Goal: Transaction & Acquisition: Purchase product/service

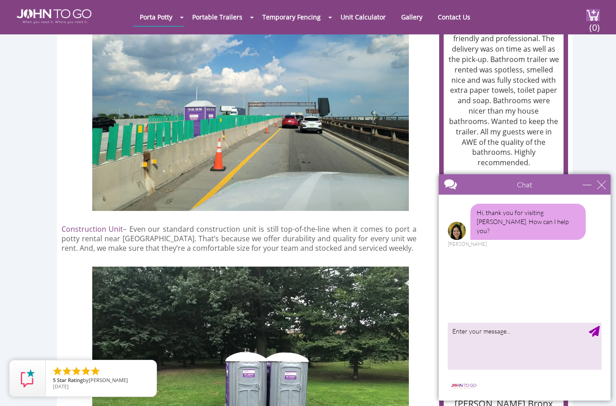
scroll to position [814, 0]
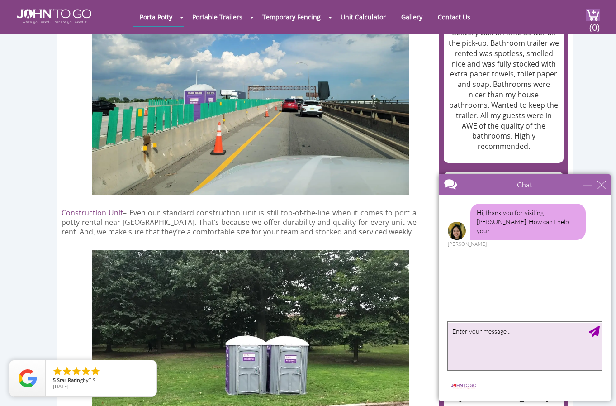
click at [486, 347] on textarea "type your message" at bounding box center [525, 345] width 154 height 47
type textarea "hi, I am interested to order basic portal toilete at my construction site for f…"
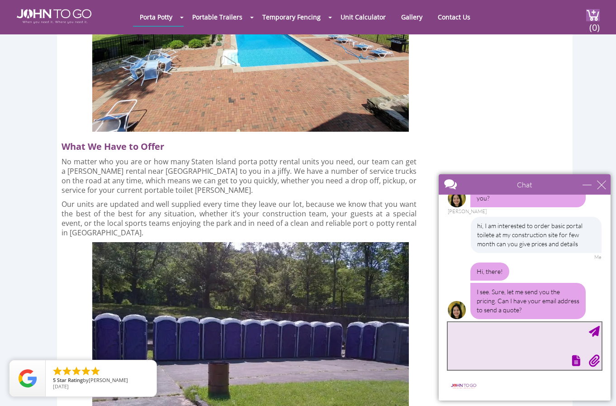
scroll to position [2351, 0]
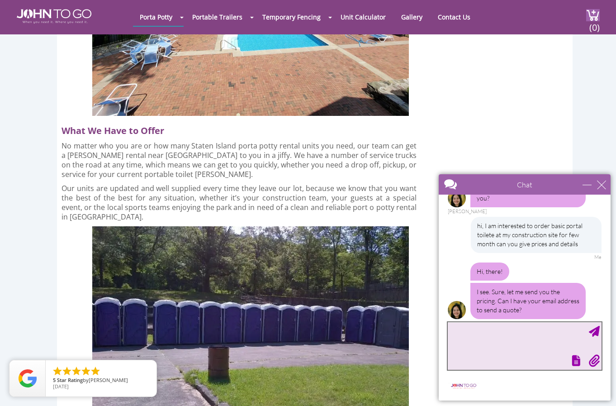
click at [481, 332] on textarea "type your message" at bounding box center [525, 345] width 154 height 47
type textarea "[EMAIL_ADDRESS][DOMAIN_NAME]"
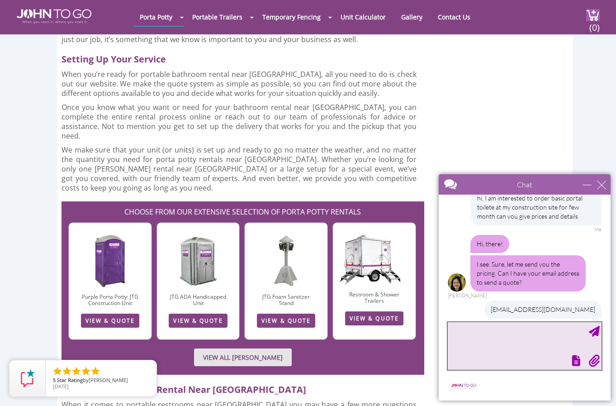
scroll to position [88, 0]
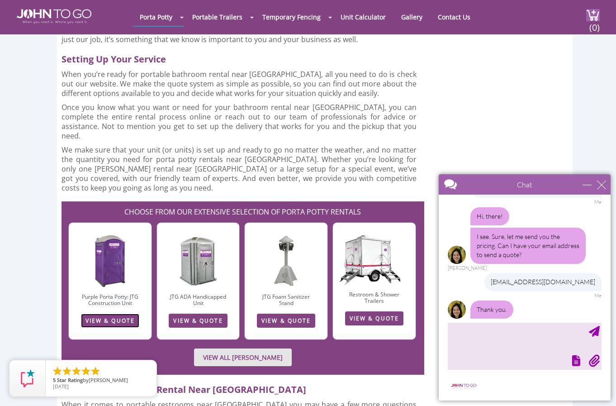
click at [100, 313] on link "VIEW & QUOTE" at bounding box center [110, 320] width 58 height 14
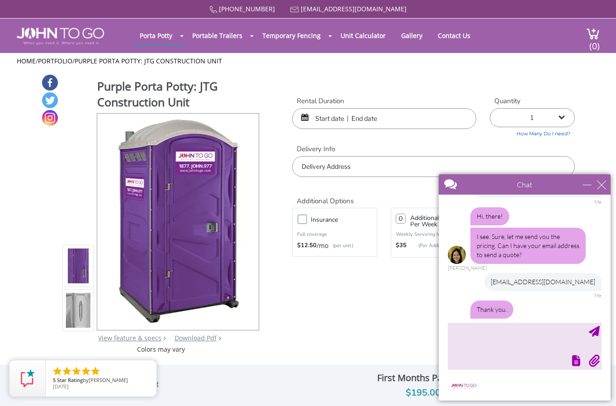
scroll to position [126, 0]
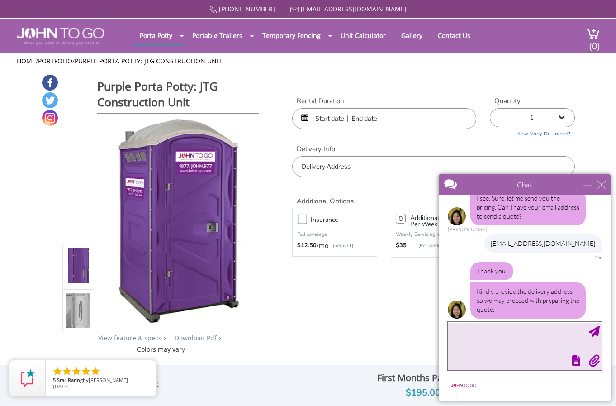
click at [497, 338] on textarea "type your message" at bounding box center [525, 345] width 154 height 47
type textarea "[STREET_ADDRESS]"
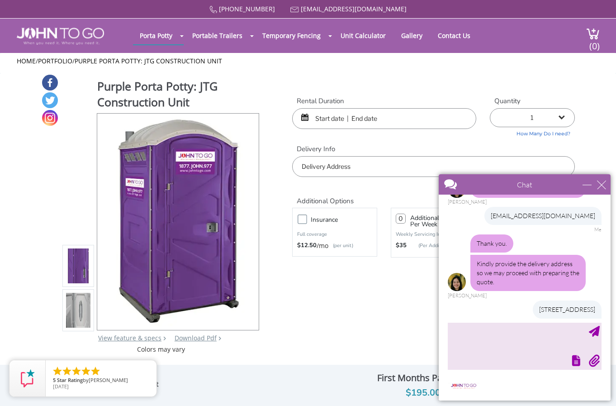
click at [394, 303] on div "Purple Porta Potty: JTG Construction Unit View feature & specs Download Pdf Pro…" at bounding box center [307, 214] width 533 height 280
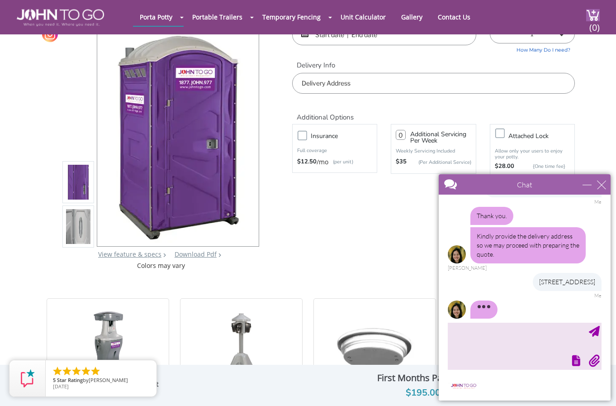
scroll to position [0, 0]
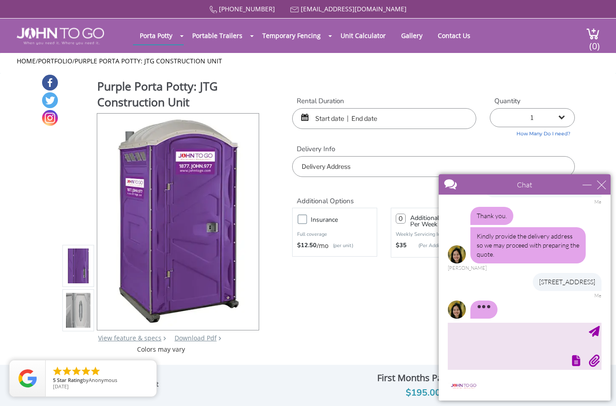
click at [370, 126] on input "text" at bounding box center [384, 118] width 184 height 21
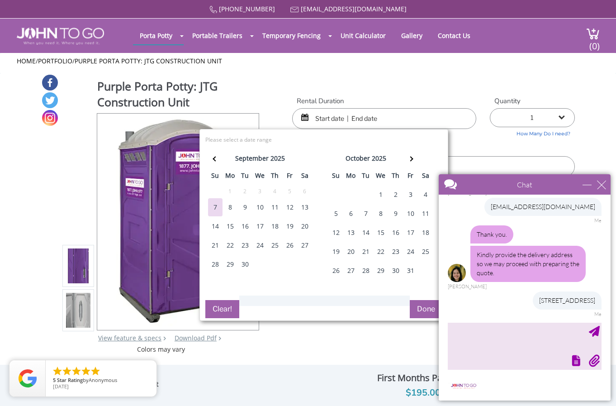
scroll to position [154, 0]
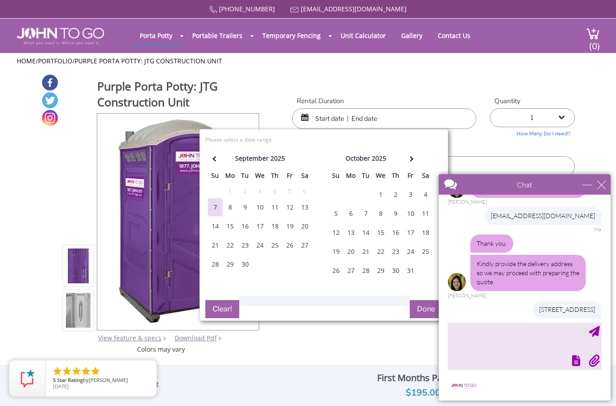
click at [245, 207] on div "9" at bounding box center [245, 207] width 14 height 18
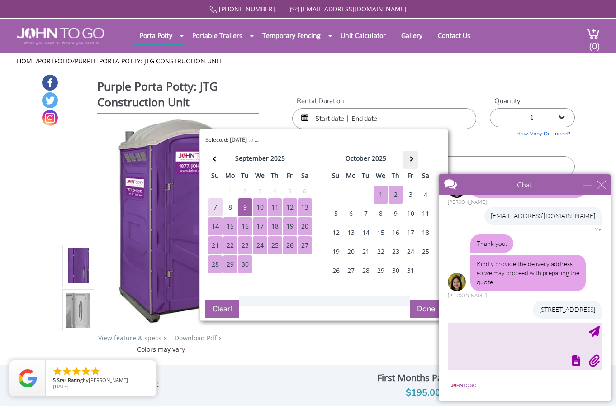
scroll to position [181, 0]
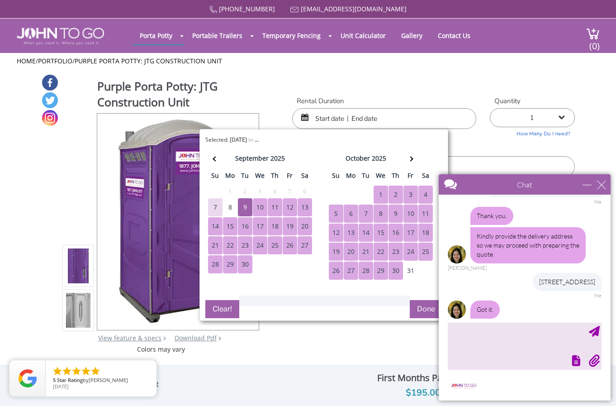
click at [399, 273] on div "30" at bounding box center [395, 270] width 14 height 18
type input "09/09/2025 to 10/30/2025"
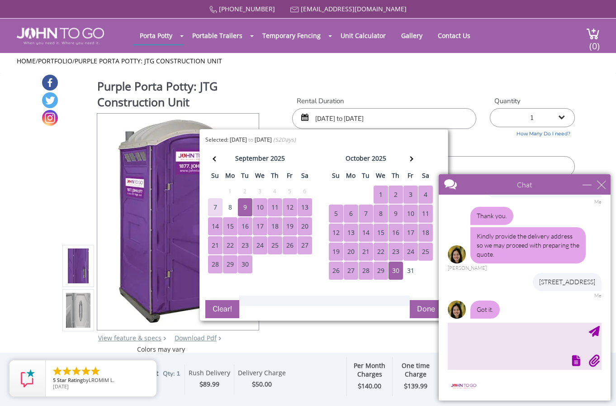
click at [419, 307] on button "Done" at bounding box center [426, 309] width 33 height 18
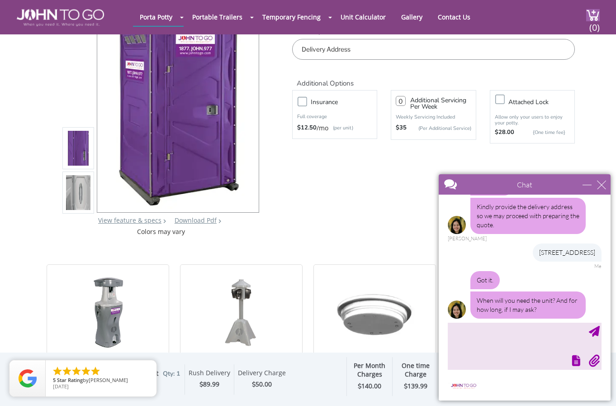
scroll to position [90, 0]
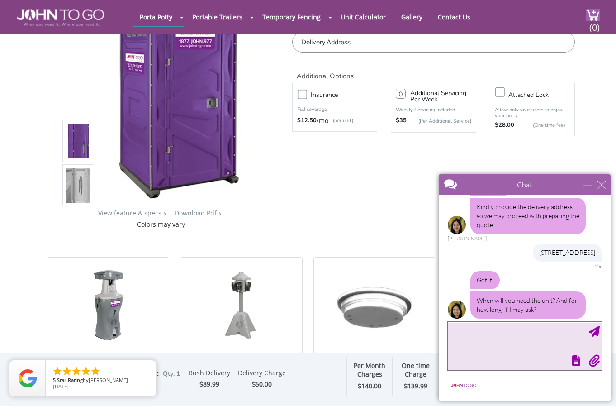
click at [491, 332] on textarea "type your message" at bounding box center [525, 345] width 154 height 47
type textarea "as soon as you can and probably for 2-3 month"
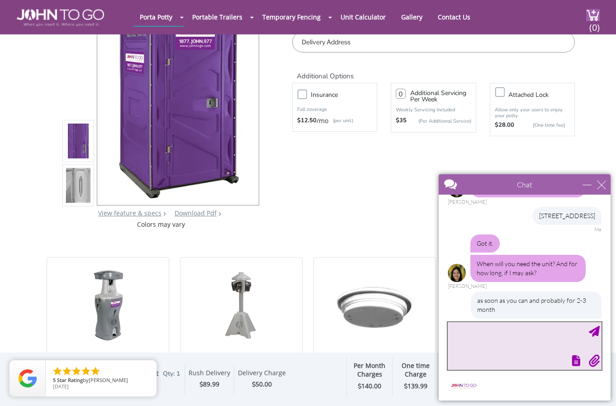
click at [512, 346] on textarea "type your message" at bounding box center [525, 345] width 154 height 47
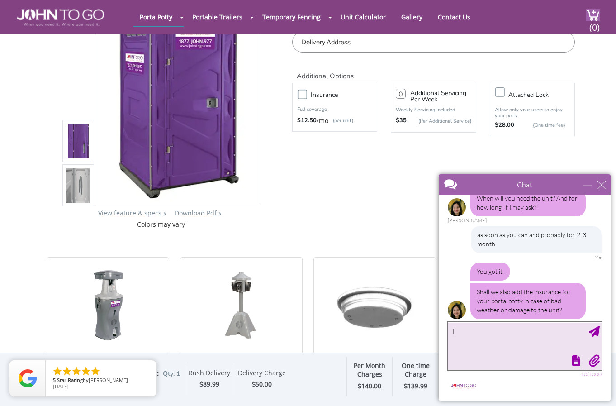
type textarea "I"
drag, startPoint x: 482, startPoint y: 331, endPoint x: 482, endPoint y: 338, distance: 6.3
click at [482, 337] on textarea "I am not familier" at bounding box center [525, 345] width 154 height 47
type textarea "I am not familiar with the service what exactly that is"
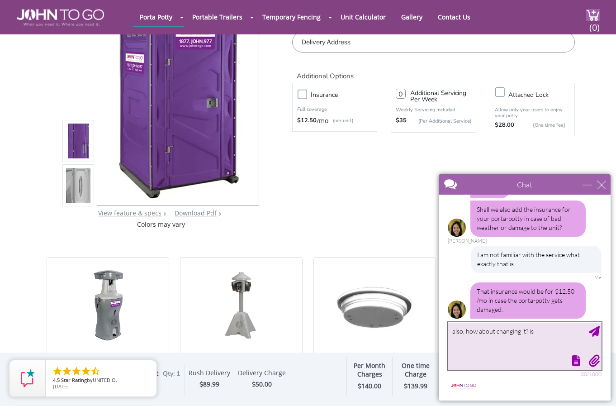
scroll to position [423, 0]
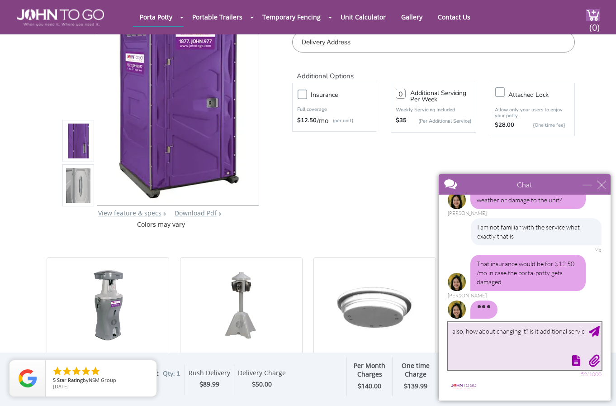
type textarea "also, how about changing it? is it additional service"
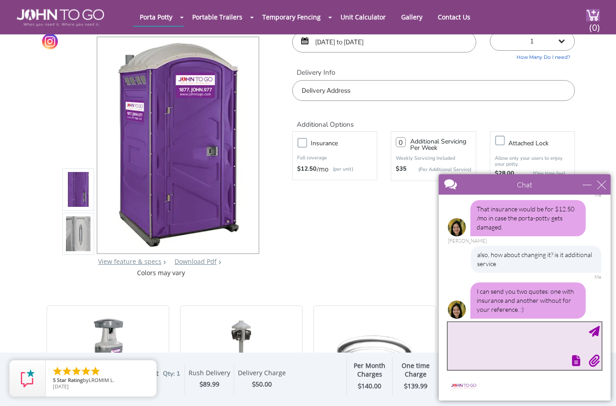
scroll to position [90, 0]
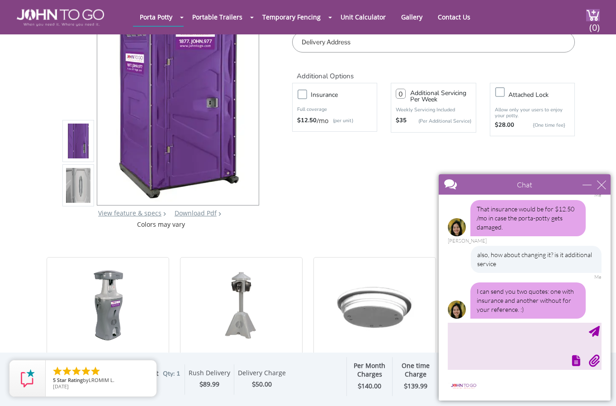
click at [346, 49] on input "text" at bounding box center [433, 42] width 283 height 21
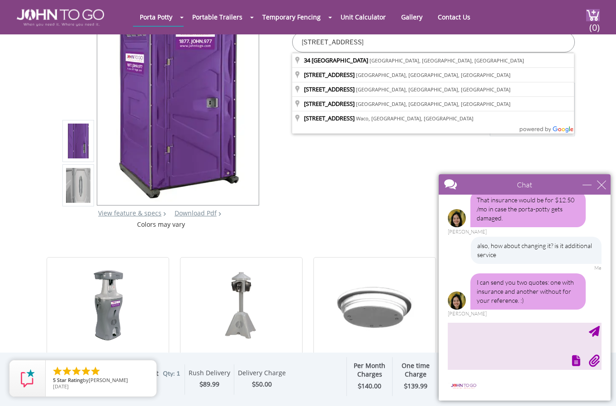
scroll to position [477, 0]
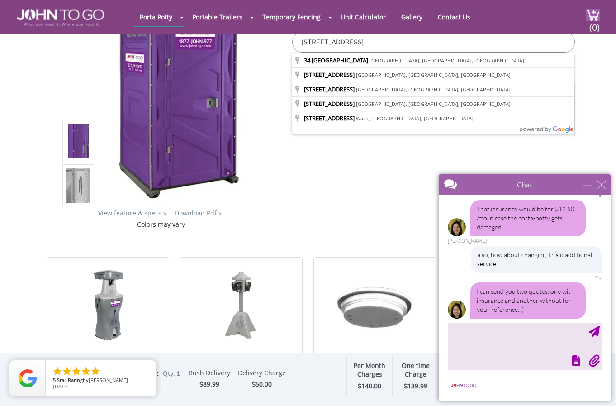
type input "[STREET_ADDRESS]"
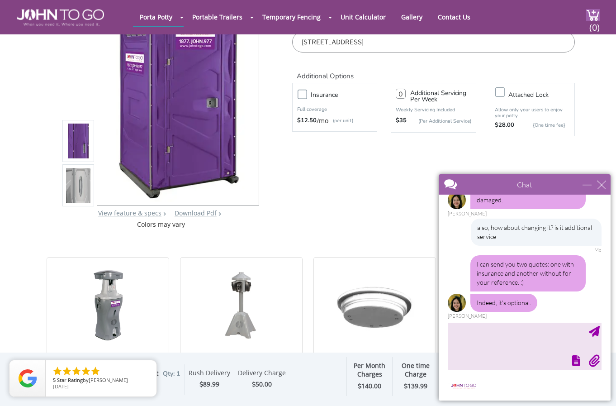
scroll to position [498, 0]
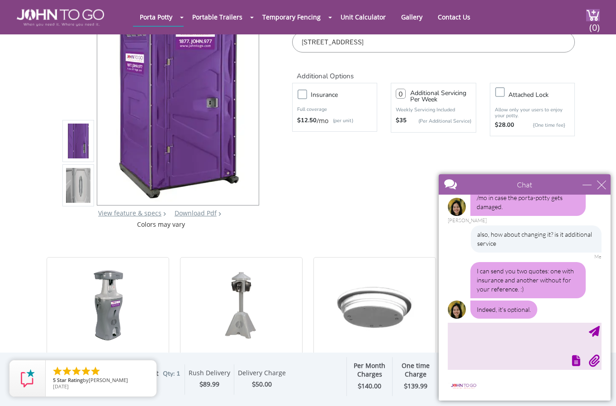
click at [400, 96] on input "number" at bounding box center [401, 94] width 10 height 10
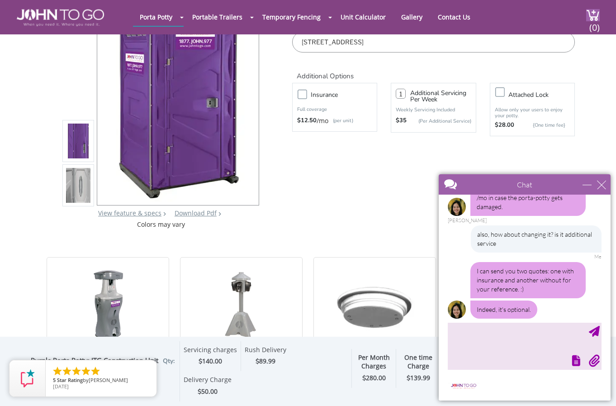
type input "1"
click at [304, 176] on div "Purple Porta Potty: JTG Construction Unit View feature & specs Download Pdf Pro…" at bounding box center [307, 89] width 533 height 280
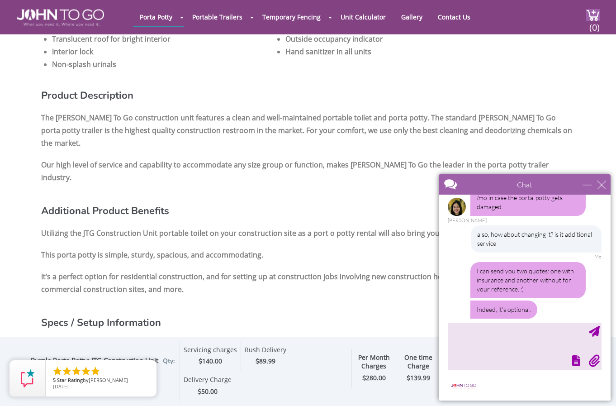
scroll to position [536, 0]
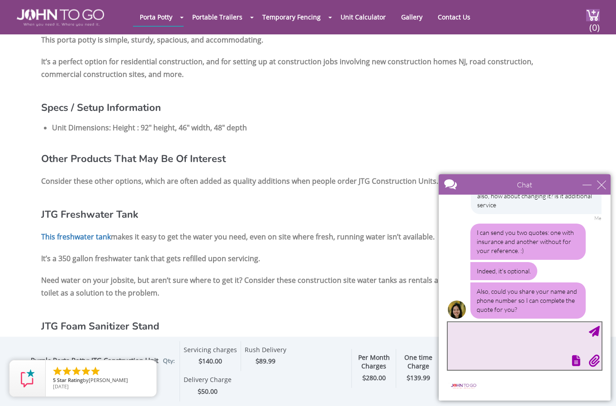
click at [505, 340] on textarea "type your message" at bounding box center [525, 345] width 154 height 47
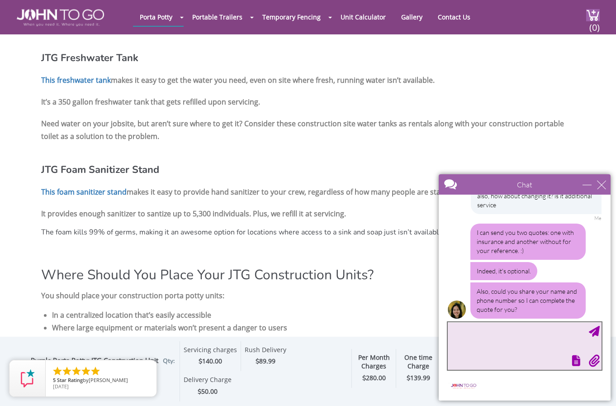
scroll to position [995, 0]
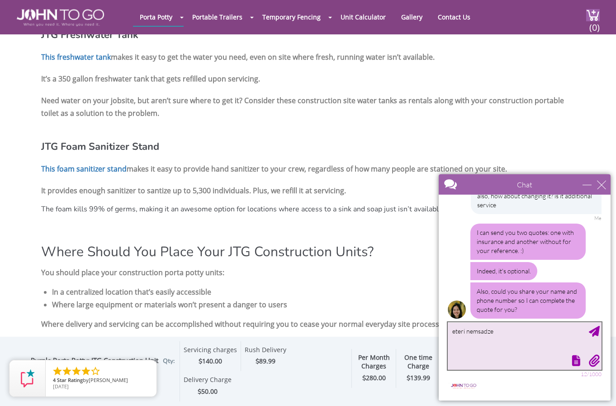
type textarea "eteri nemsadze"
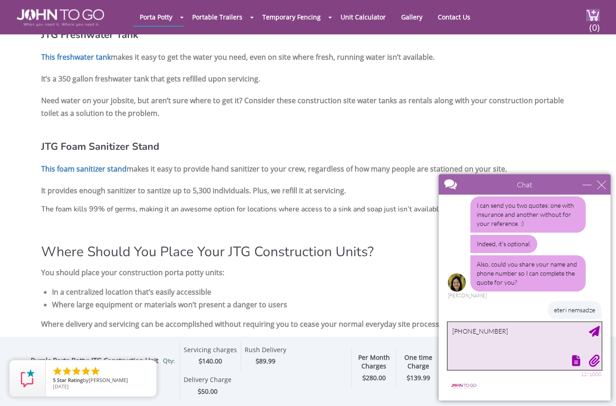
type textarea "[PHONE_NUMBER]"
click at [596, 331] on div "Send Message" at bounding box center [594, 330] width 11 height 11
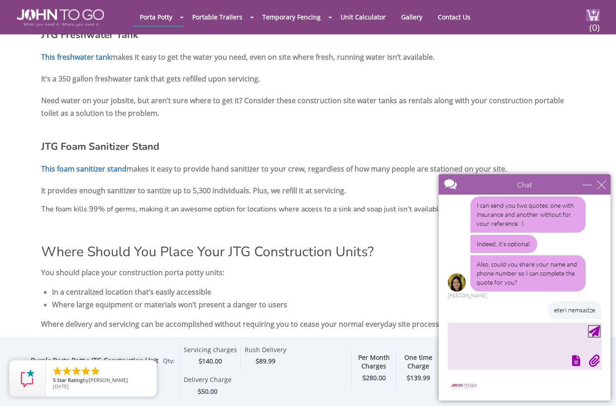
scroll to position [584, 0]
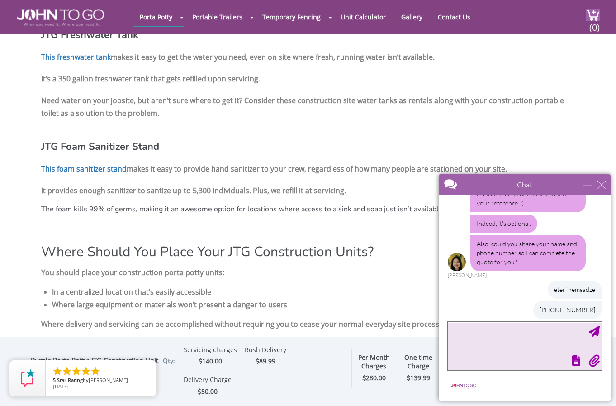
click at [485, 335] on textarea "type your message" at bounding box center [525, 345] width 154 height 47
type textarea "I will need service probably every two weeks or so"
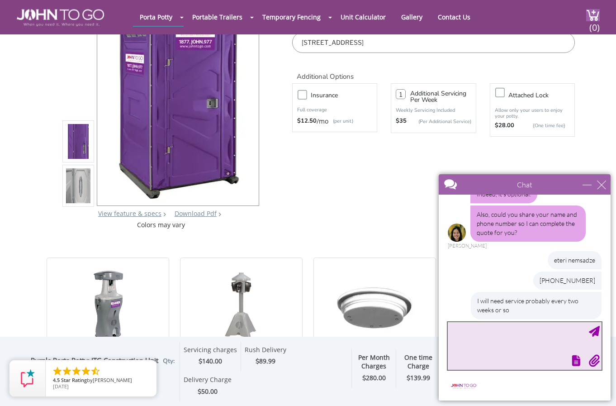
scroll to position [641, 0]
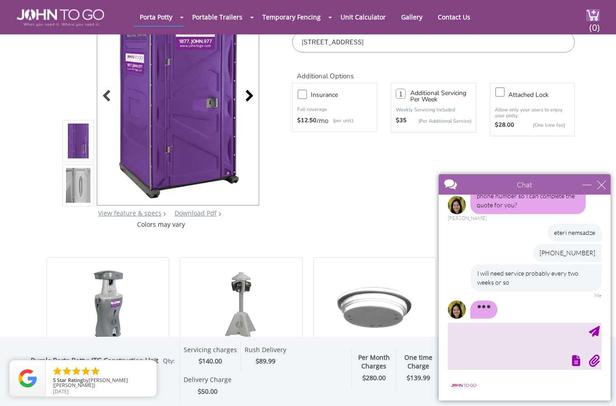
click at [250, 101] on div at bounding box center [247, 96] width 13 height 13
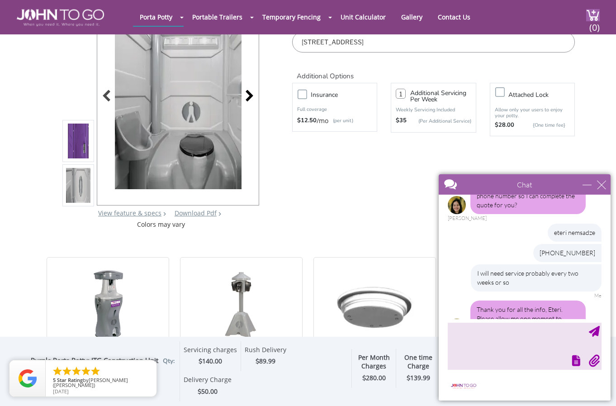
scroll to position [659, 0]
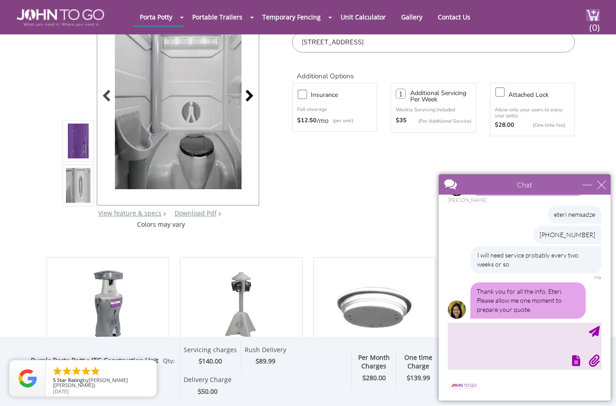
click at [250, 101] on div at bounding box center [247, 96] width 13 height 13
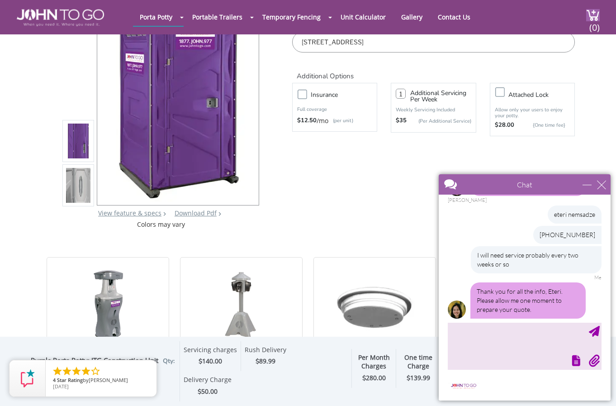
click at [250, 101] on div at bounding box center [177, 97] width 161 height 216
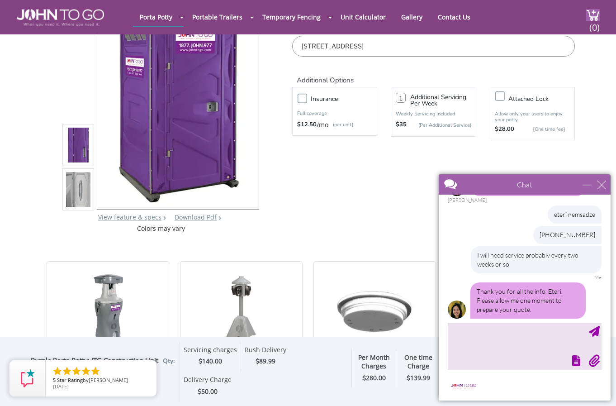
scroll to position [90, 0]
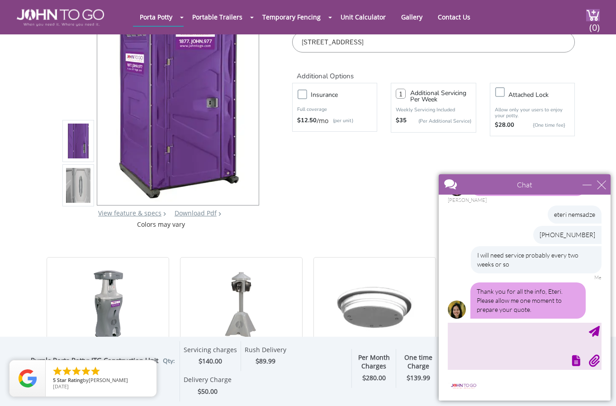
click at [306, 94] on label "Insurance" at bounding box center [343, 94] width 75 height 11
click at [0, 0] on input "Insurance" at bounding box center [0, 0] width 0 height 0
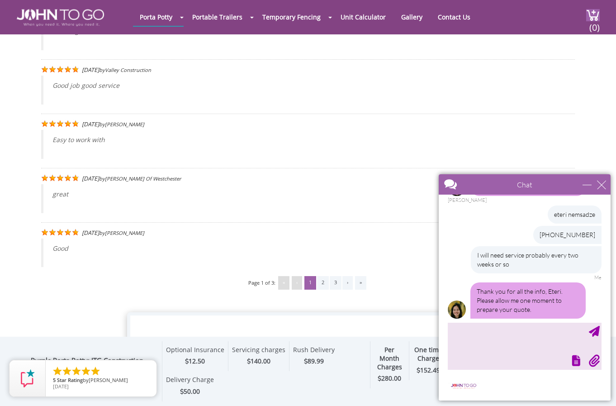
scroll to position [1793, 0]
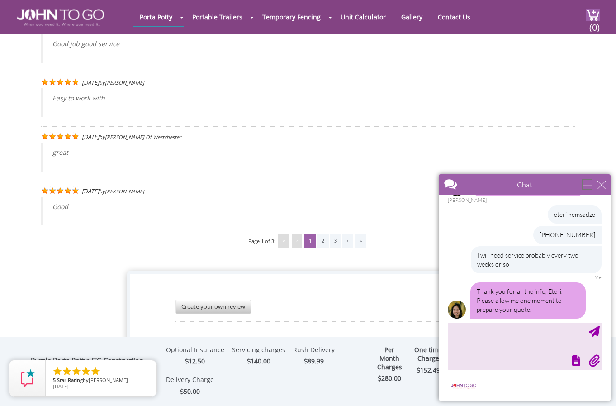
click at [586, 184] on div "minimize" at bounding box center [586, 184] width 9 height 9
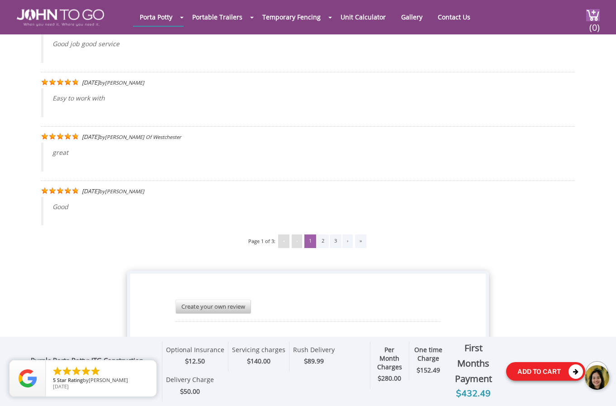
click at [547, 370] on button "Add To Cart" at bounding box center [545, 371] width 79 height 19
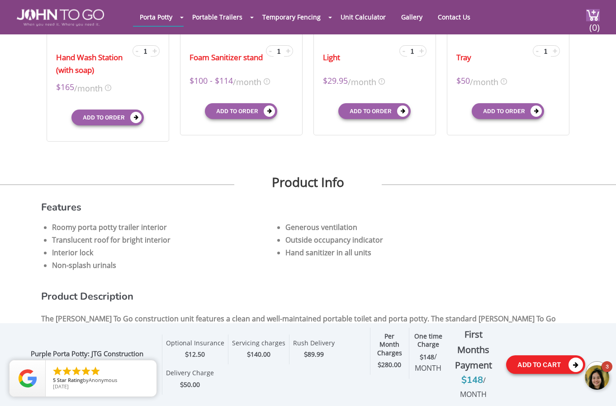
scroll to position [378, 0]
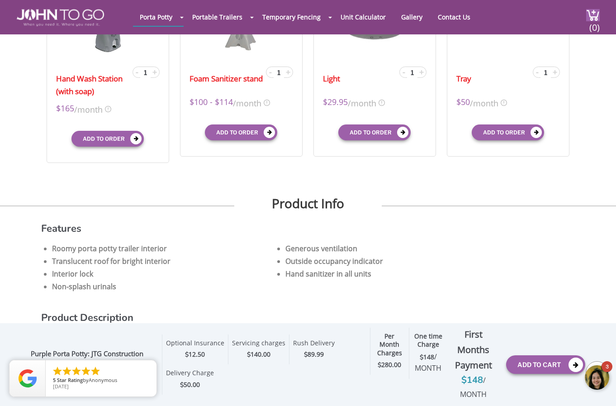
click at [605, 374] on div at bounding box center [597, 377] width 27 height 27
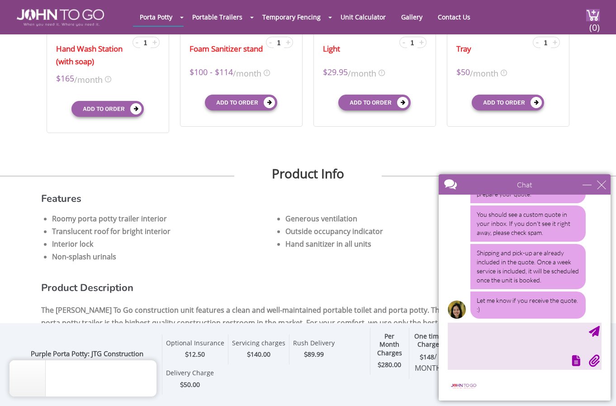
scroll to position [424, 0]
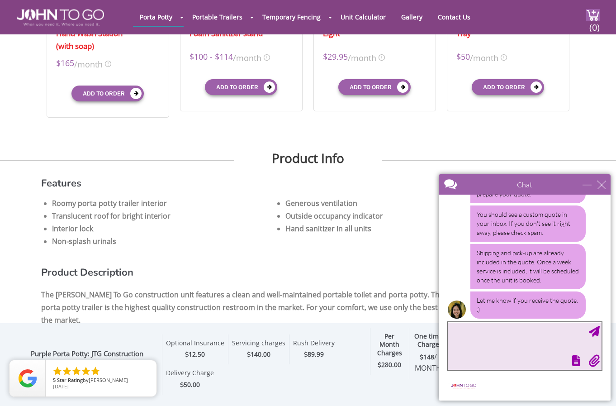
click at [481, 330] on textarea "type your message" at bounding box center [525, 345] width 154 height 47
type textarea "thanks I will take a look now"
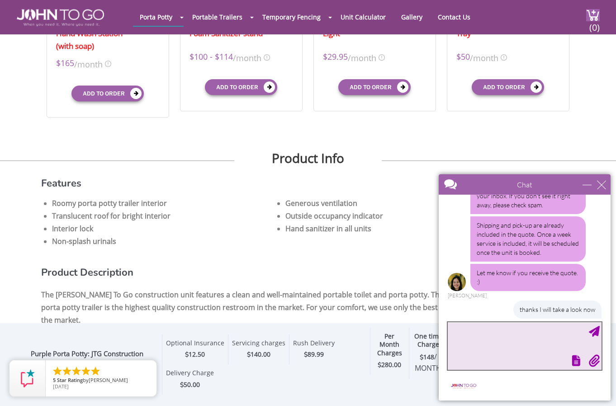
scroll to position [829, 0]
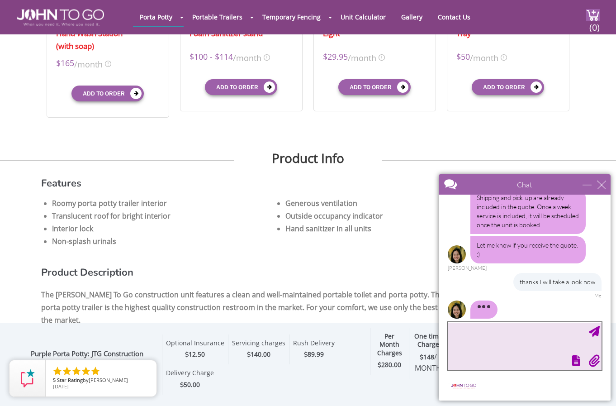
click at [486, 340] on textarea "type your message" at bounding box center [525, 345] width 154 height 47
type textarea "If i dont get rush delivery when can you deliver"
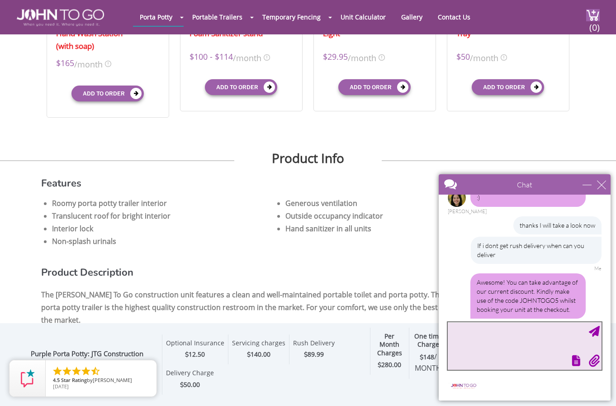
scroll to position [943, 0]
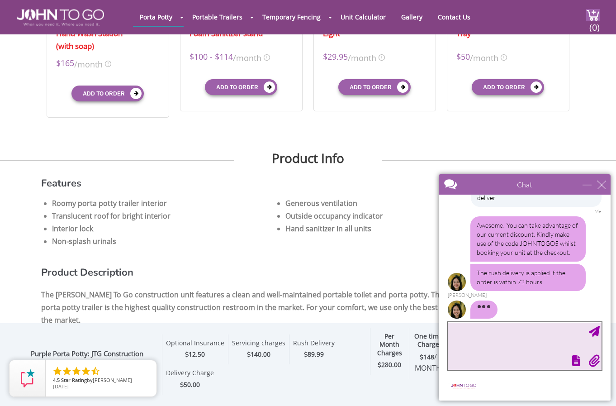
click at [473, 338] on textarea "type your message" at bounding box center [525, 345] width 154 height 47
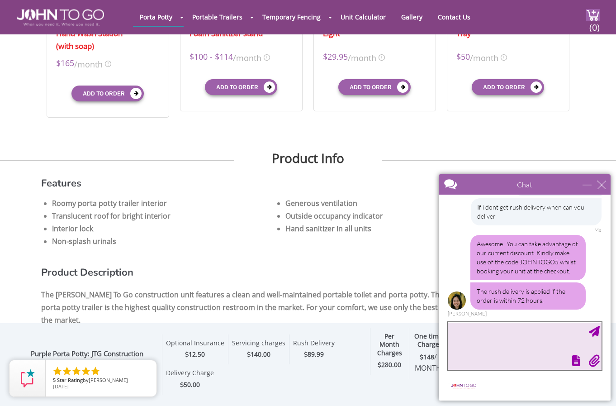
scroll to position [915, 0]
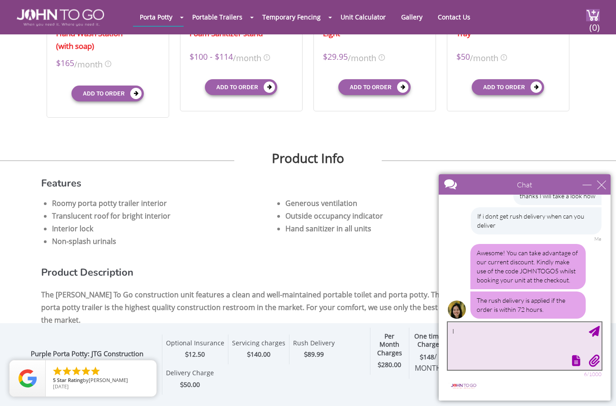
type textarea "I"
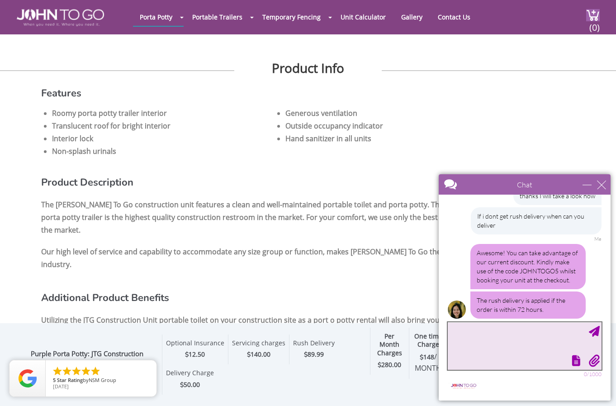
scroll to position [514, 0]
click at [370, 349] on div "Per Month Charges $ 280.00" at bounding box center [389, 350] width 39 height 47
click at [482, 338] on textarea "type your message" at bounding box center [525, 345] width 154 height 47
click at [375, 378] on div "Per Month Charges $ 280.00 One time Charge $ 148 / MONTH First Months Payment $…" at bounding box center [434, 364] width 143 height 74
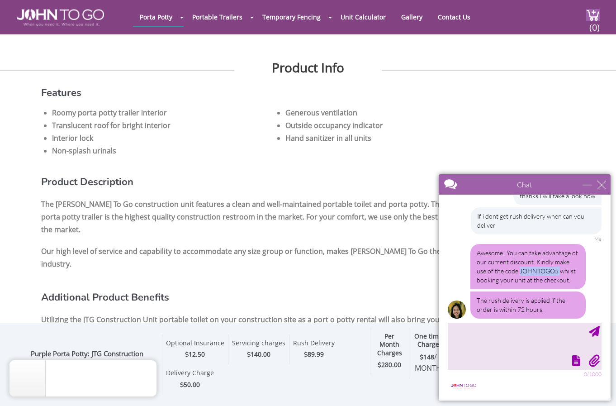
drag, startPoint x: 518, startPoint y: 259, endPoint x: 549, endPoint y: 260, distance: 30.8
click at [559, 258] on div "Awesome! You can take advantage of our current discount. Kindly make use of the…" at bounding box center [527, 266] width 115 height 45
copy div "JOHNTOGO5"
click at [325, 364] on div "Optional Insurance $ 12.50 Servicing charges $ 140.00 Attach Lock $ Rush Delive…" at bounding box center [260, 364] width 206 height 60
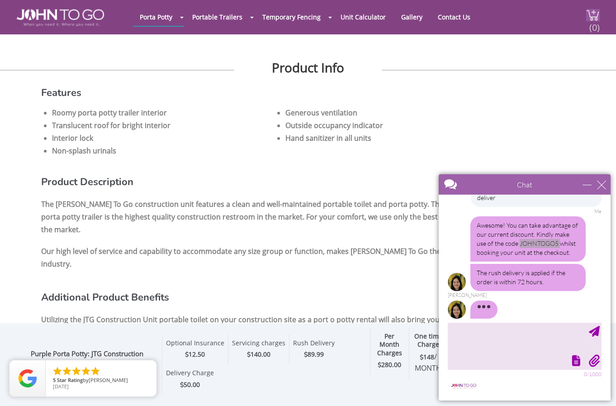
click at [599, 17] on span "(0)" at bounding box center [594, 23] width 11 height 19
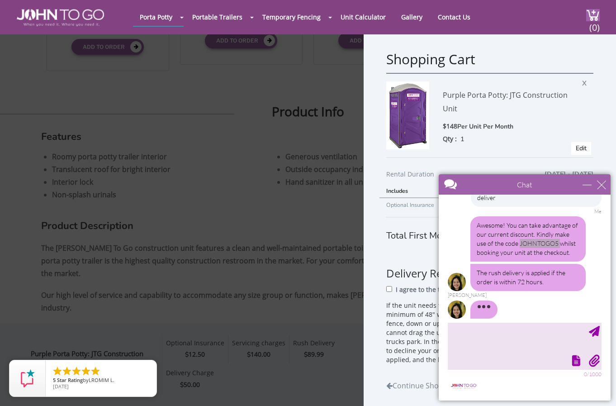
scroll to position [469, 0]
click at [582, 81] on span "X" at bounding box center [586, 82] width 9 height 12
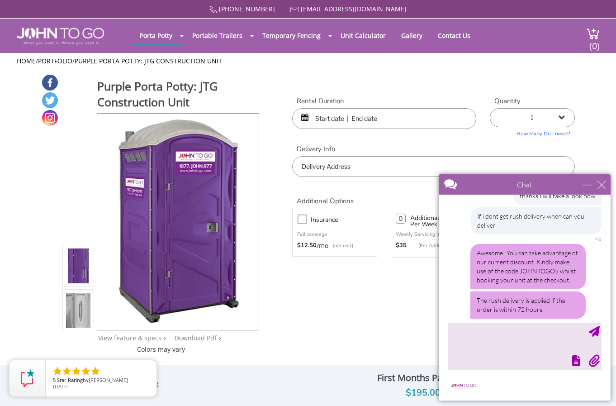
scroll to position [953, 0]
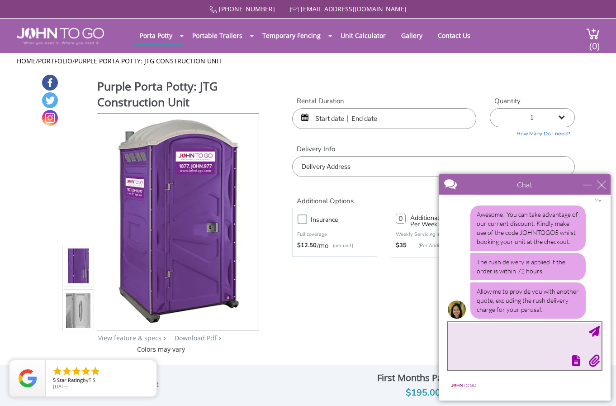
click at [470, 335] on textarea "type your message" at bounding box center [525, 345] width 154 height 47
type textarea "a"
type textarea "c"
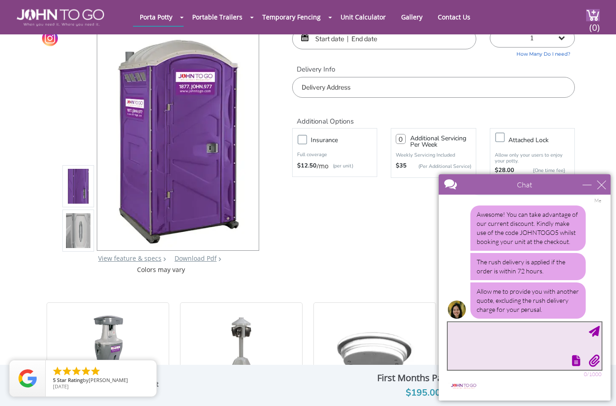
scroll to position [0, 0]
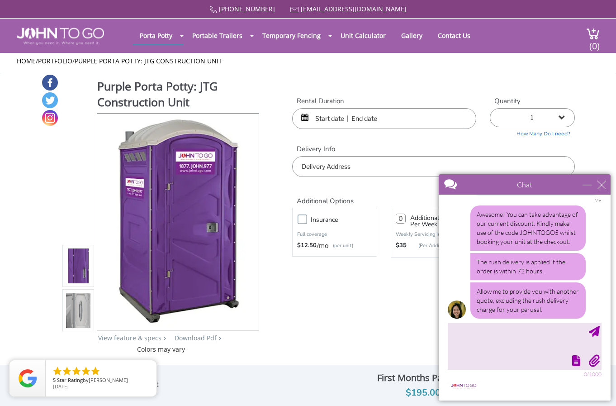
click at [306, 220] on label "Insurance" at bounding box center [343, 219] width 75 height 11
click at [0, 0] on input "Insurance" at bounding box center [0, 0] width 0 height 0
type input "0"
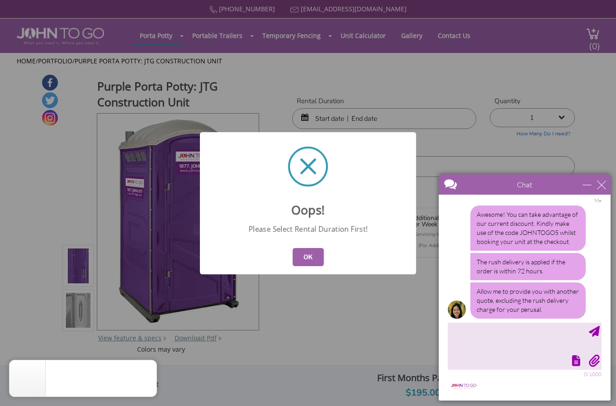
click at [315, 257] on button "OK" at bounding box center [307, 257] width 31 height 18
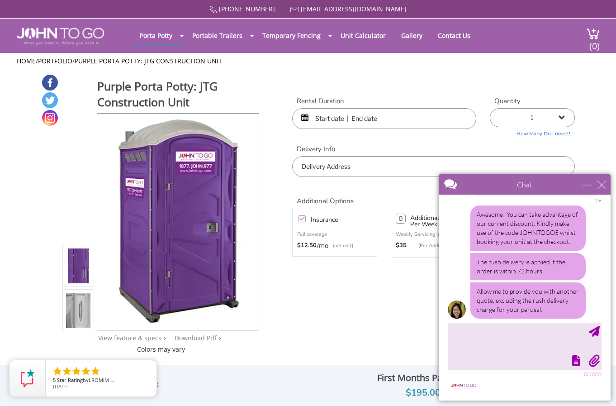
click at [436, 118] on input "text" at bounding box center [384, 118] width 184 height 21
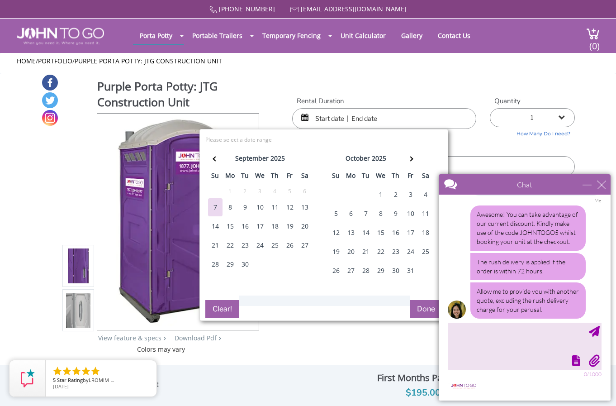
click at [216, 225] on div "14" at bounding box center [215, 226] width 14 height 18
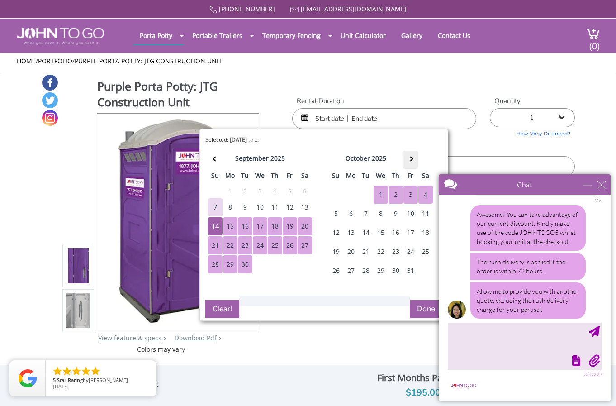
click at [415, 156] on th at bounding box center [410, 160] width 15 height 18
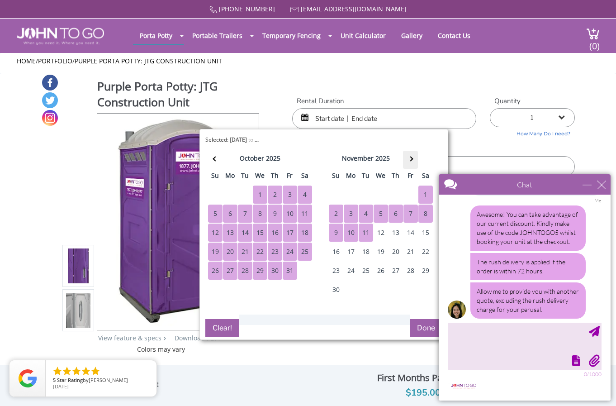
click at [414, 158] on th at bounding box center [410, 160] width 15 height 18
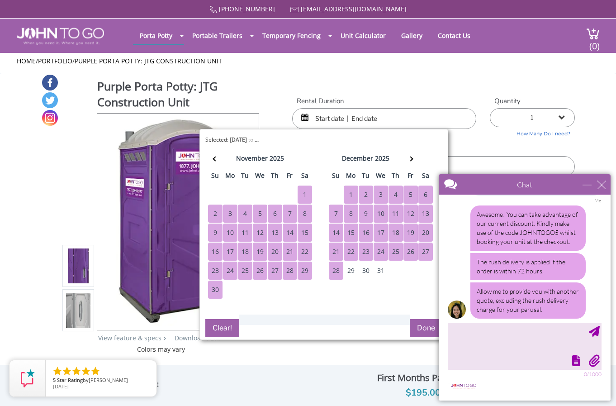
click at [333, 272] on div "28" at bounding box center [336, 270] width 14 height 18
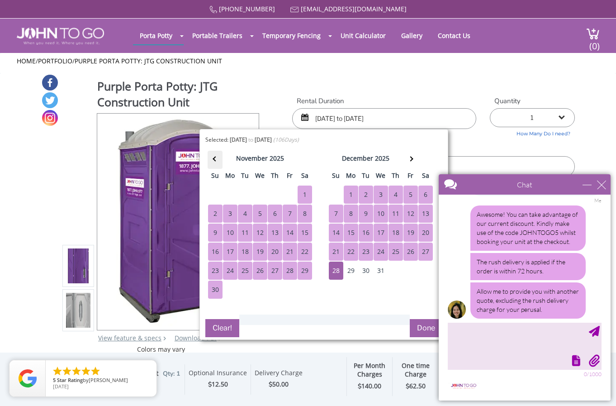
click at [212, 155] on th at bounding box center [215, 160] width 15 height 18
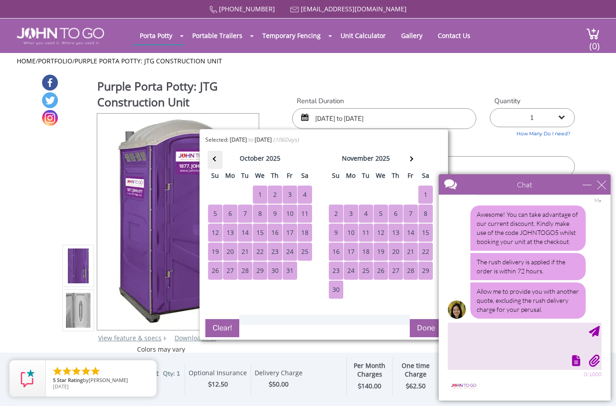
click at [212, 155] on th at bounding box center [215, 160] width 15 height 18
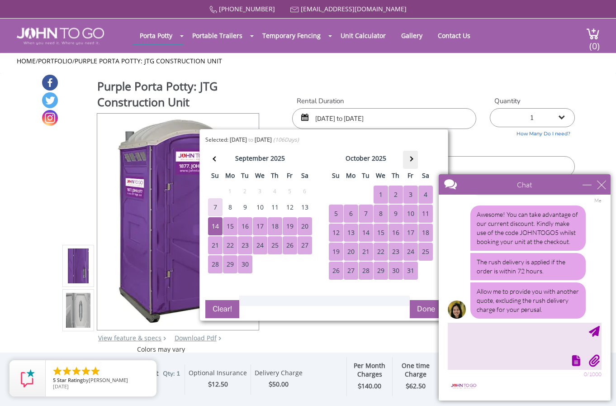
click at [415, 158] on th at bounding box center [410, 160] width 15 height 18
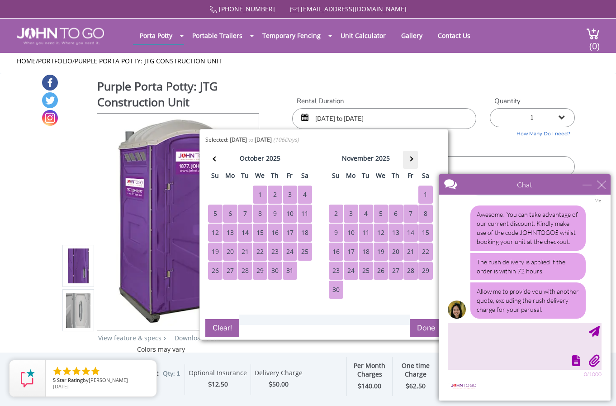
click at [415, 158] on th at bounding box center [410, 160] width 15 height 18
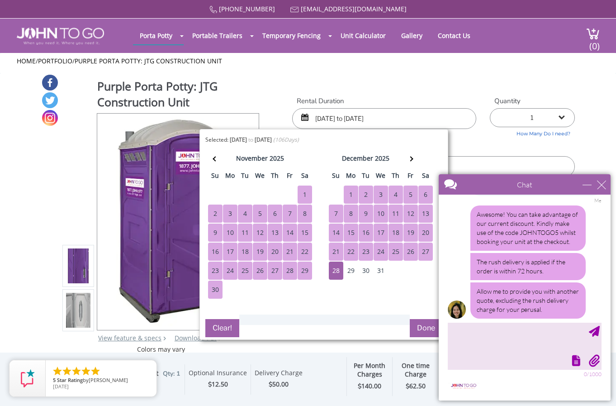
click at [332, 249] on div "21" at bounding box center [336, 251] width 14 height 18
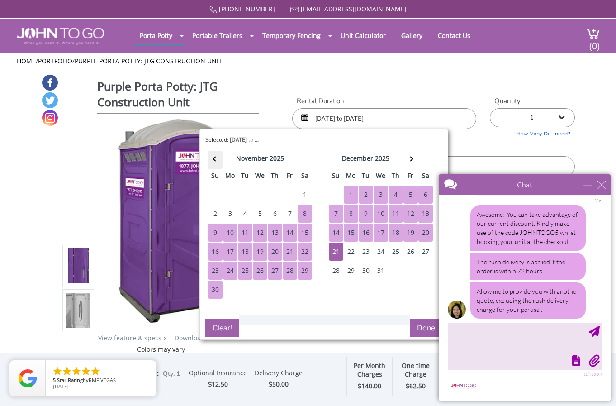
click at [218, 153] on th at bounding box center [215, 160] width 15 height 18
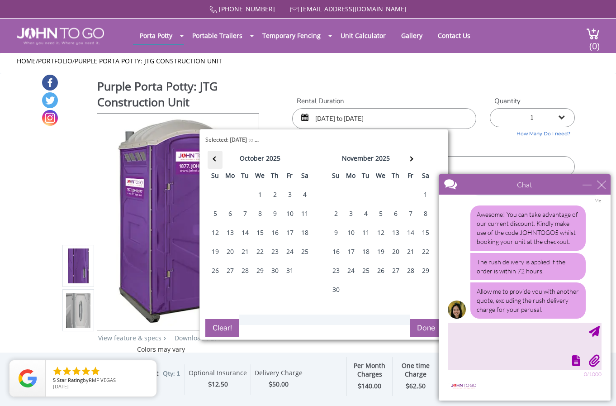
click at [218, 153] on th at bounding box center [215, 160] width 15 height 18
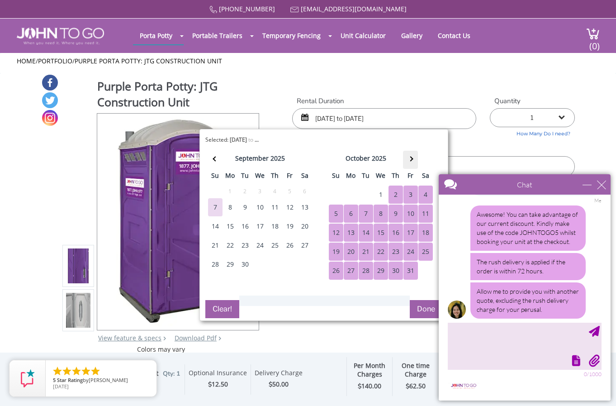
click at [410, 157] on span at bounding box center [410, 158] width 5 height 5
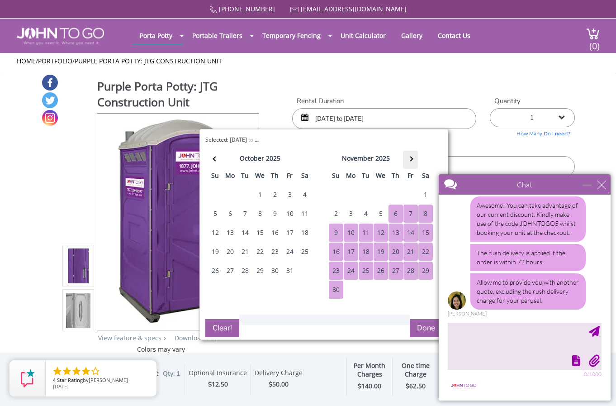
scroll to position [953, 0]
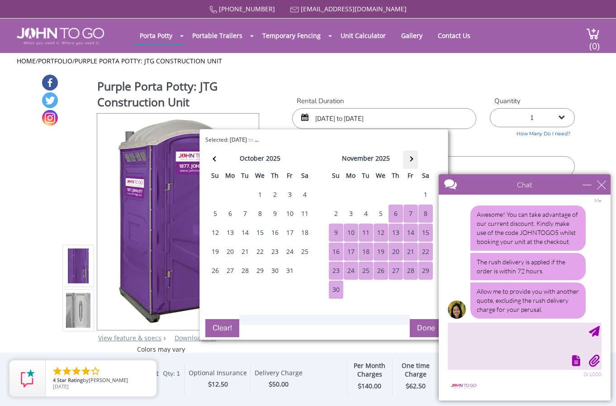
click at [414, 157] on th at bounding box center [410, 160] width 15 height 18
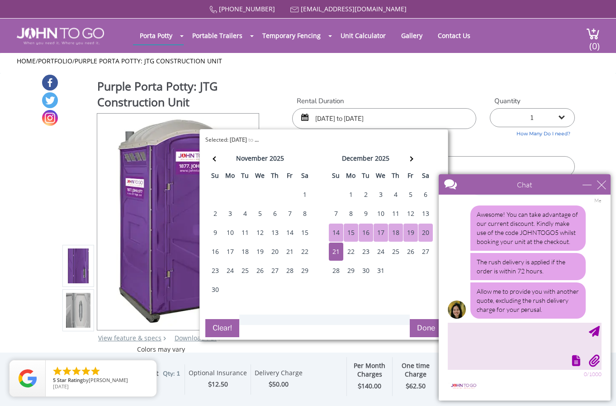
click at [335, 235] on div "14" at bounding box center [336, 232] width 14 height 18
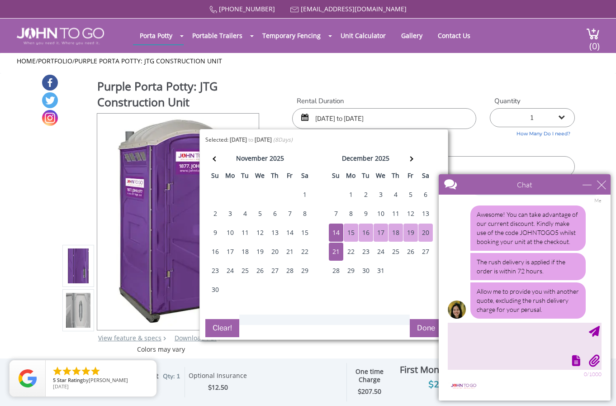
scroll to position [981, 0]
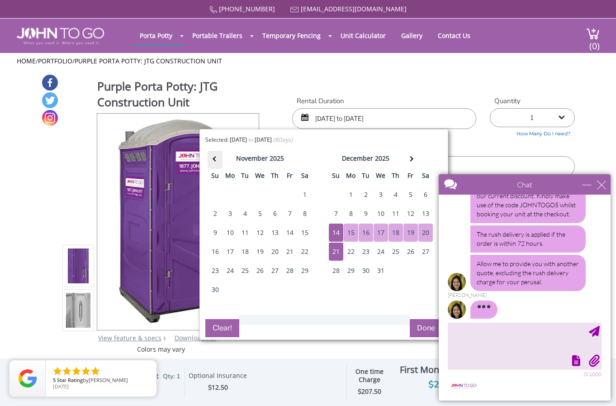
click at [211, 155] on th at bounding box center [215, 160] width 15 height 18
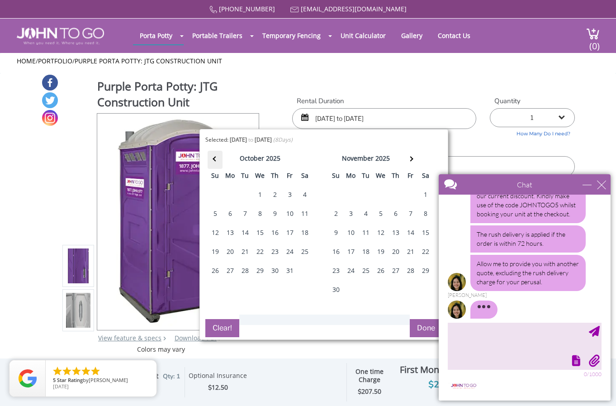
click at [211, 155] on th at bounding box center [215, 160] width 15 height 18
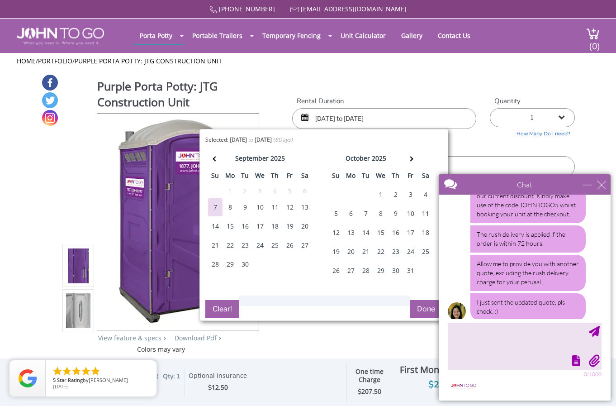
scroll to position [983, 0]
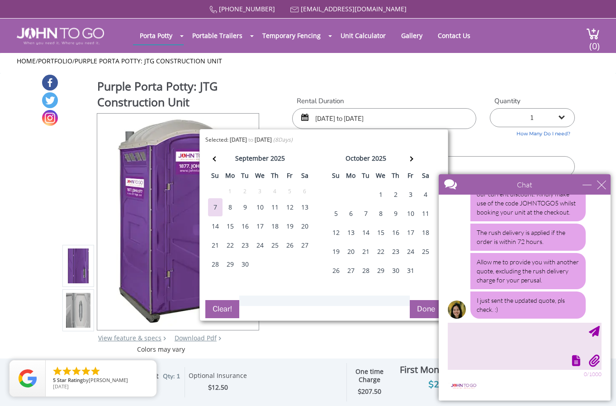
click at [211, 225] on div "14" at bounding box center [215, 226] width 14 height 18
click at [408, 158] on span at bounding box center [410, 158] width 5 height 5
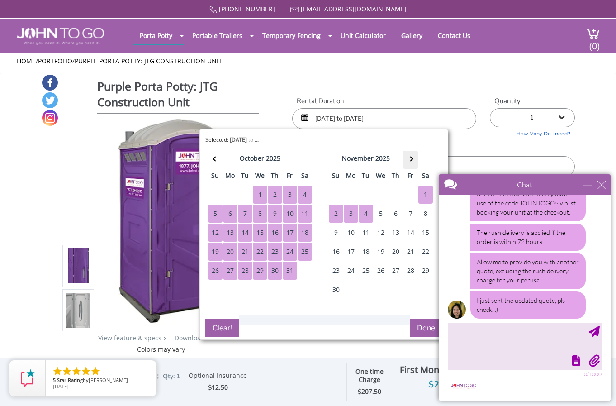
click at [410, 159] on span at bounding box center [410, 158] width 5 height 5
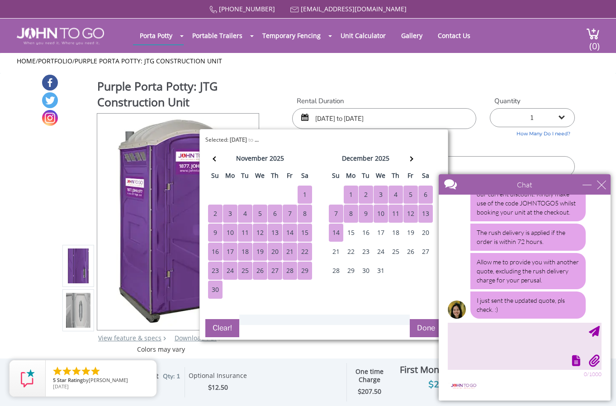
click at [335, 230] on div "14" at bounding box center [336, 232] width 14 height 18
type input "09/14/2025 to 12/14/2025"
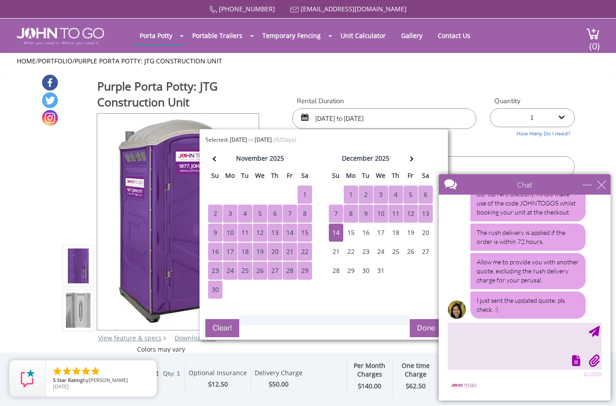
click at [427, 325] on button "Done" at bounding box center [426, 328] width 33 height 18
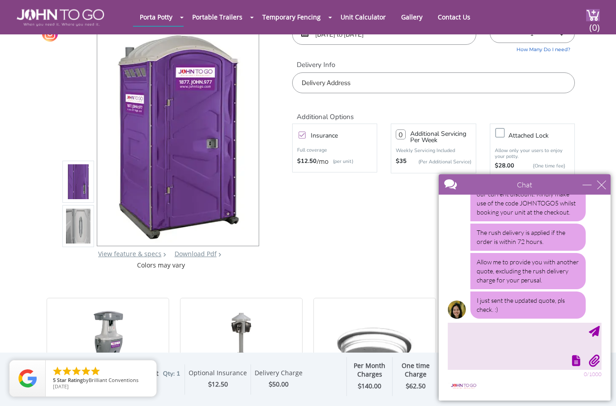
scroll to position [0, 0]
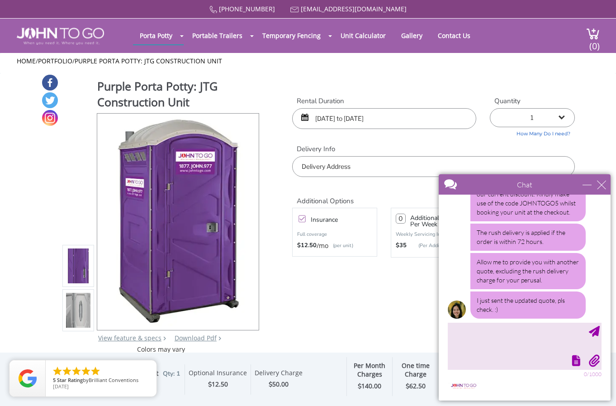
click at [355, 170] on input "text" at bounding box center [433, 166] width 283 height 21
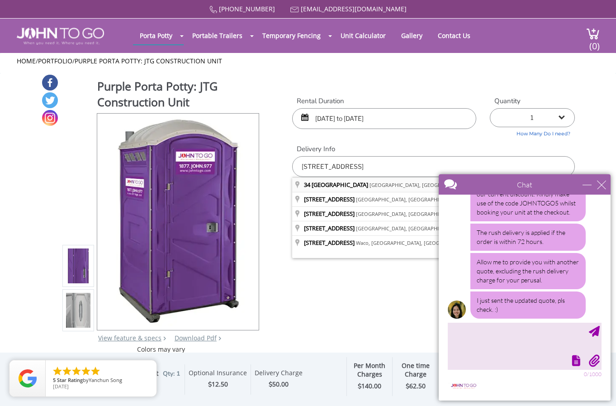
type input "34 Cedarcliff Road, Staten Island, NY, USA"
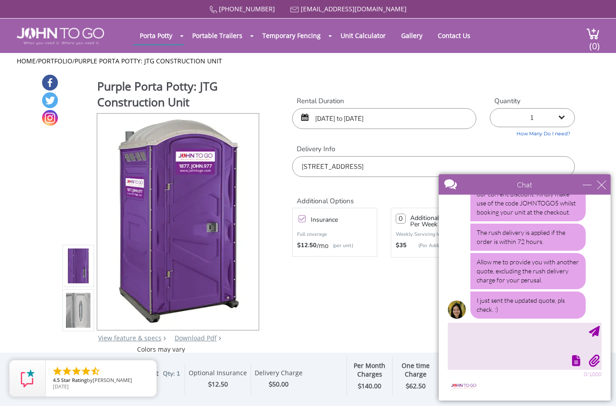
click at [400, 216] on input "0" at bounding box center [401, 218] width 10 height 10
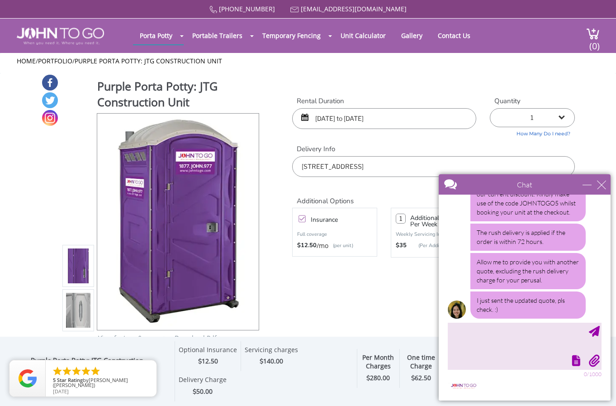
type input "1"
click at [365, 264] on div "Additional Options Insurance Full coverage $12.50 /mo (per unit) 1 Additional S…" at bounding box center [433, 223] width 296 height 93
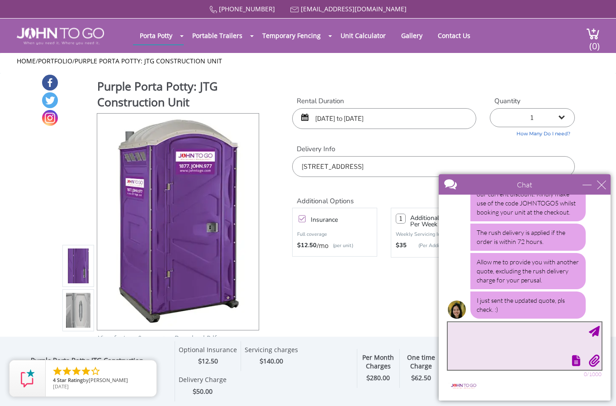
click at [485, 330] on textarea "type your message" at bounding box center [525, 345] width 154 height 47
click at [391, 268] on div "Additional Options Insurance Full coverage $12.50 /mo (per unit) 1 Additional S…" at bounding box center [433, 223] width 296 height 93
click at [587, 185] on div "minimize" at bounding box center [586, 184] width 9 height 9
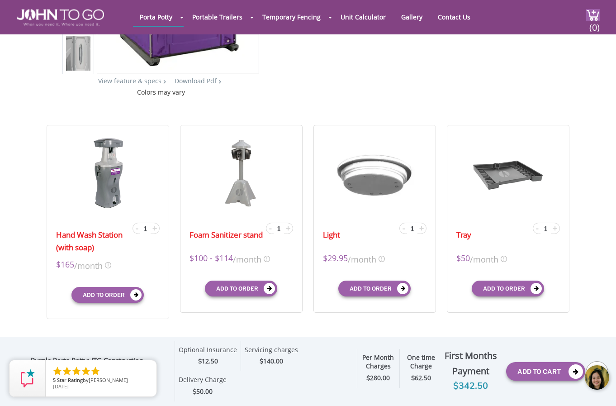
scroll to position [226, 0]
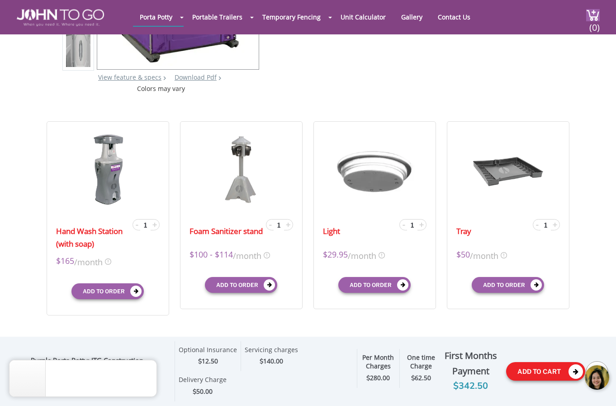
click at [533, 369] on button "Add To Cart" at bounding box center [545, 371] width 79 height 19
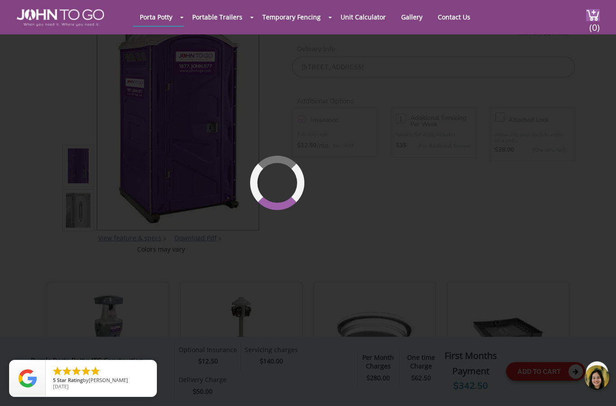
scroll to position [62, 0]
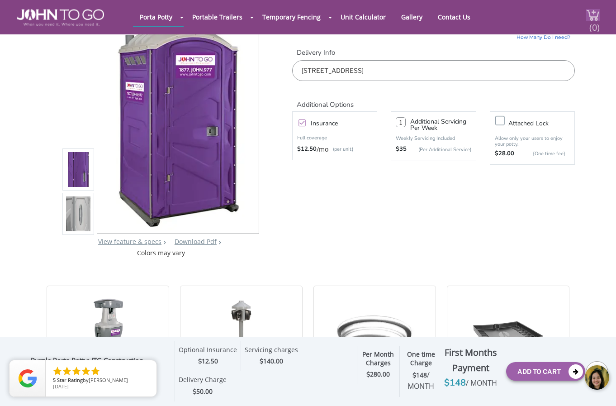
click at [594, 11] on img at bounding box center [593, 15] width 14 height 12
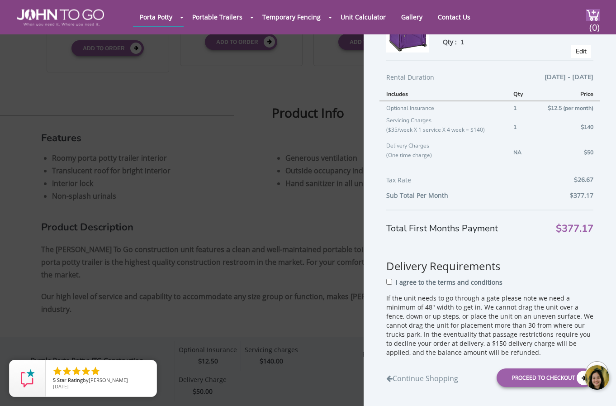
scroll to position [604, 0]
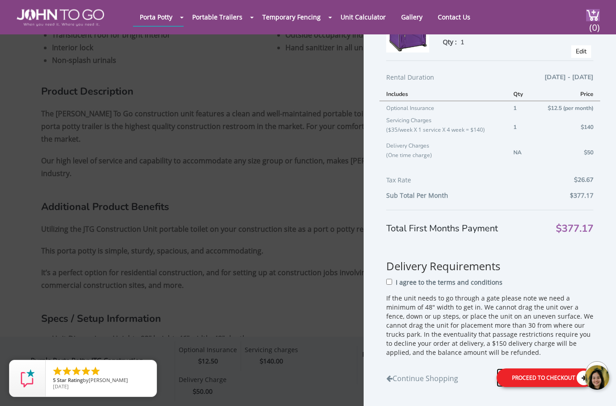
click at [520, 376] on div "Proceed to Checkout" at bounding box center [544, 377] width 97 height 19
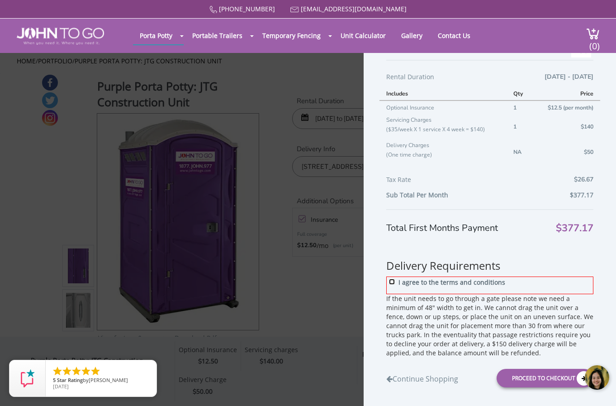
click at [393, 284] on input "I agree to the terms and conditions" at bounding box center [392, 281] width 6 height 6
checkbox input "true"
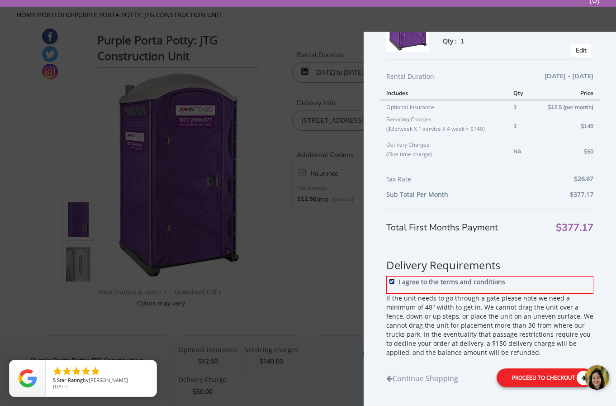
scroll to position [90, 0]
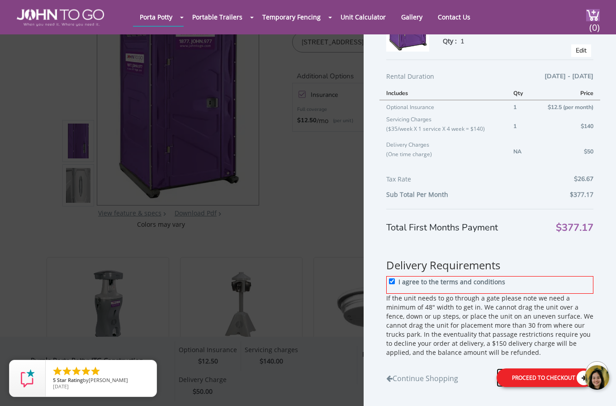
click at [537, 381] on div "Proceed to Checkout" at bounding box center [544, 377] width 97 height 19
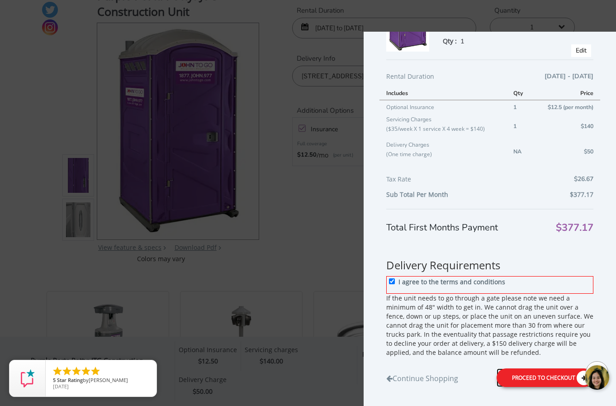
scroll to position [0, 0]
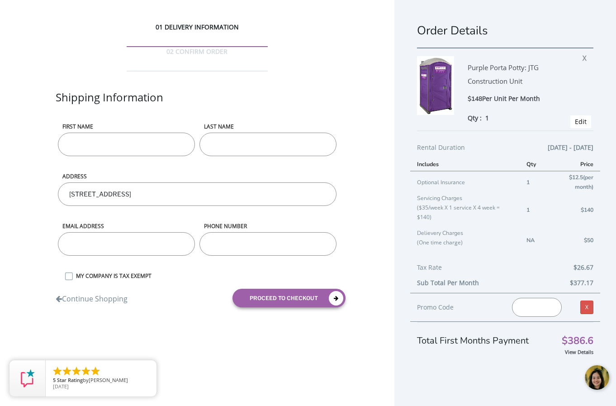
click at [119, 132] on input "First name" at bounding box center [126, 144] width 137 height 24
type input "Eteri"
type input "Nemsadze"
type input "taxlifenyc@gmail.com"
type input "3473225807"
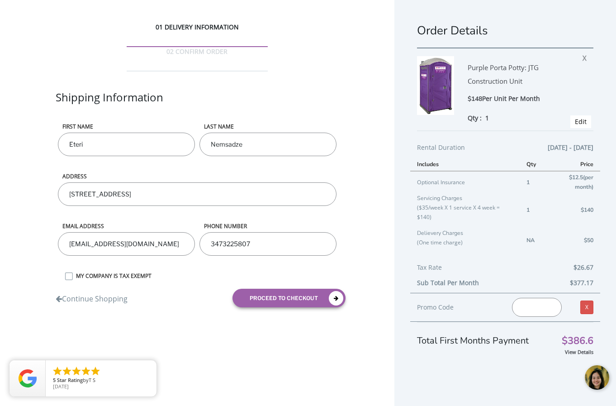
click at [72, 272] on label "MY COMPANY IS TAX EXEMPT" at bounding box center [205, 276] width 268 height 8
click at [0, 0] on input "MY COMPANY IS TAX EXEMPT" at bounding box center [0, 0] width 0 height 0
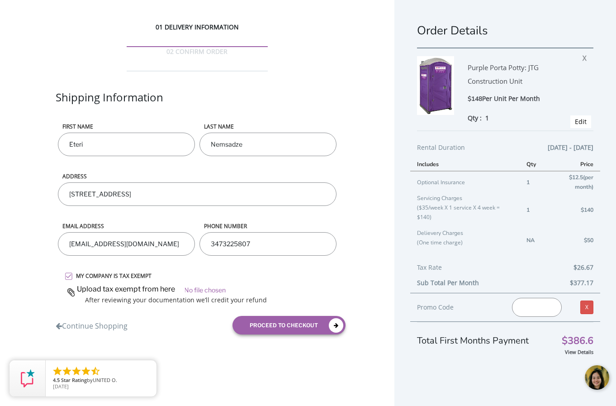
click at [72, 272] on label "MY COMPANY IS TAX EXEMPT" at bounding box center [205, 276] width 268 height 8
click at [0, 0] on input "MY COMPANY IS TAX EXEMPT" at bounding box center [0, 0] width 0 height 0
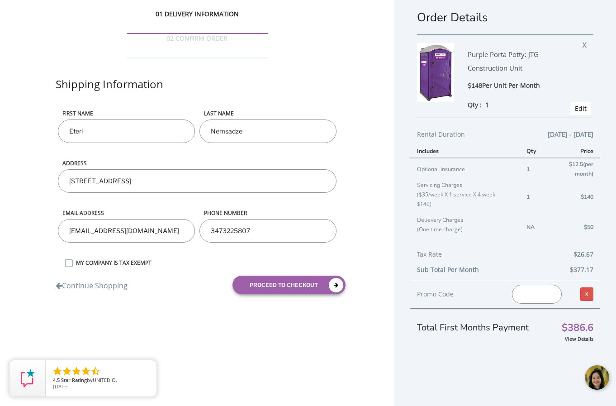
scroll to position [20, 0]
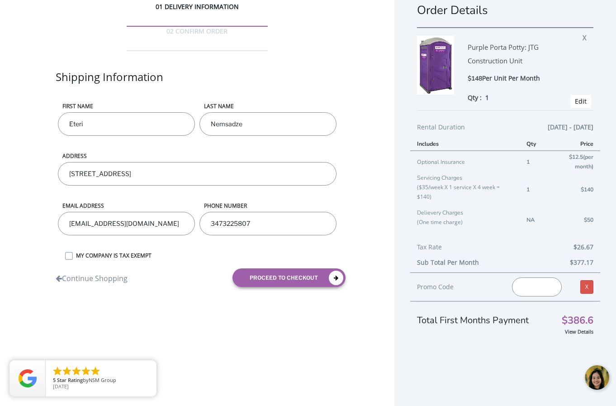
paste input "JOHNTOGO5"
type input "JOHNTOGO5"
click at [349, 291] on div "01 DELIVERY INFORMATION 02 CONFIRM ORDER Shipping Information First name Eteri …" at bounding box center [197, 148] width 394 height 336
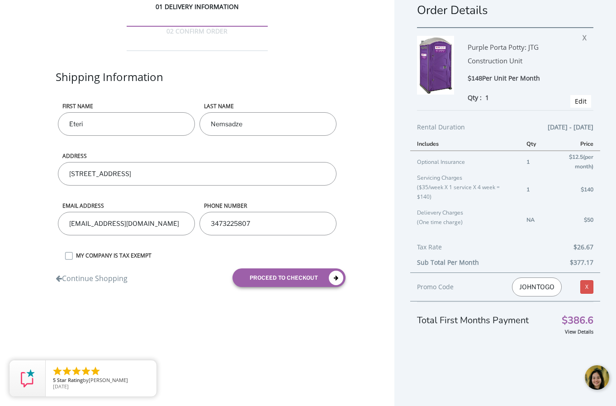
click at [556, 288] on div "JOHNTOGO5 Invalid promo code." at bounding box center [536, 286] width 63 height 19
click at [544, 288] on input "JOHNTOGO5" at bounding box center [537, 286] width 50 height 19
click at [264, 268] on button "proceed to checkout" at bounding box center [288, 277] width 113 height 19
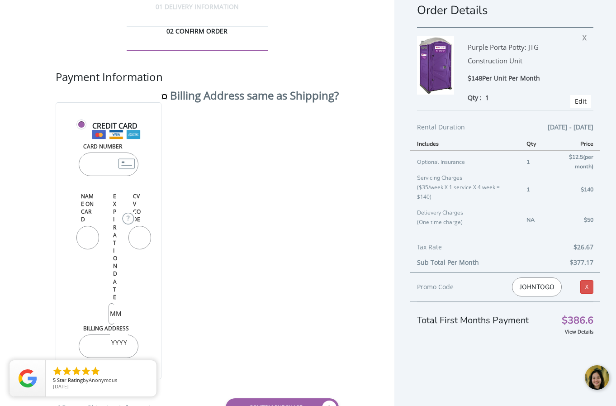
click at [162, 94] on input "Billing Address same as Shipping?" at bounding box center [164, 97] width 6 height 6
checkbox input "true"
type input "[STREET_ADDRESS]"
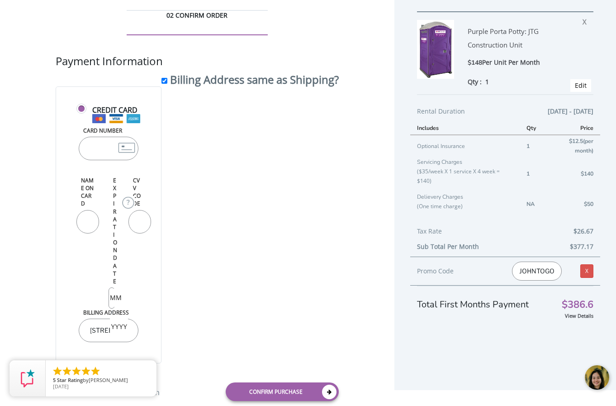
click at [559, 271] on div "JOHNTOGO5 Invalid promo code." at bounding box center [536, 270] width 63 height 19
click at [524, 267] on input "JOHNTOGO5" at bounding box center [537, 270] width 50 height 19
click at [582, 272] on link "X" at bounding box center [586, 271] width 13 height 14
paste input "JOHNTOGO5"
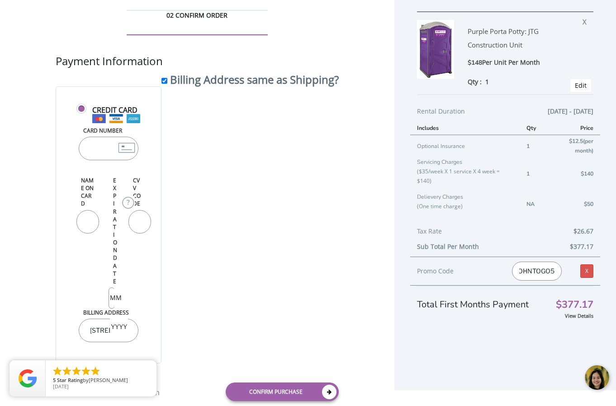
type input "JOHNTOGO5"
click at [514, 320] on div "View Details" at bounding box center [505, 315] width 176 height 9
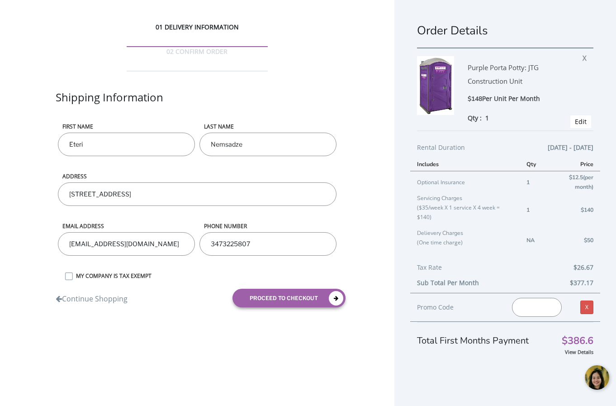
scroll to position [20, 0]
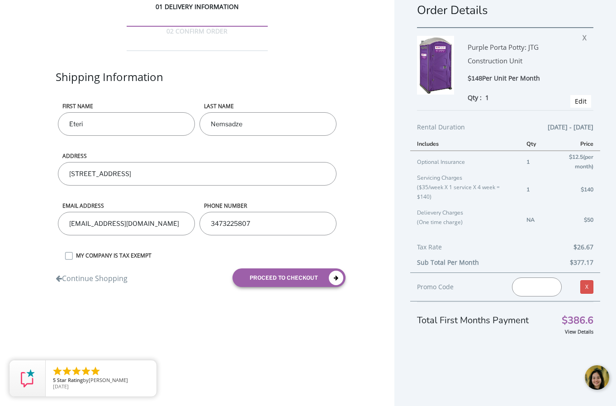
paste input "JOHNTOGO5"
type input "JOHNTOGO5"
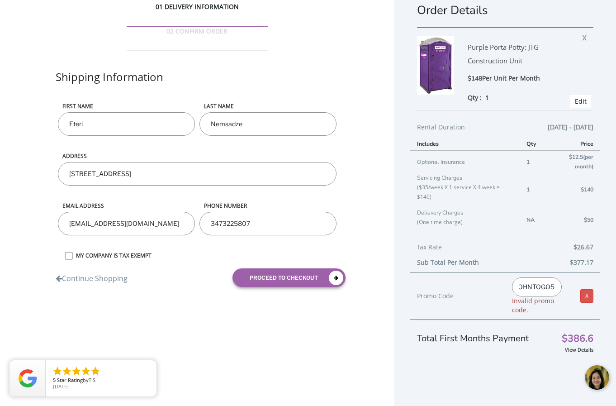
scroll to position [0, 0]
click at [601, 386] on div at bounding box center [597, 377] width 27 height 27
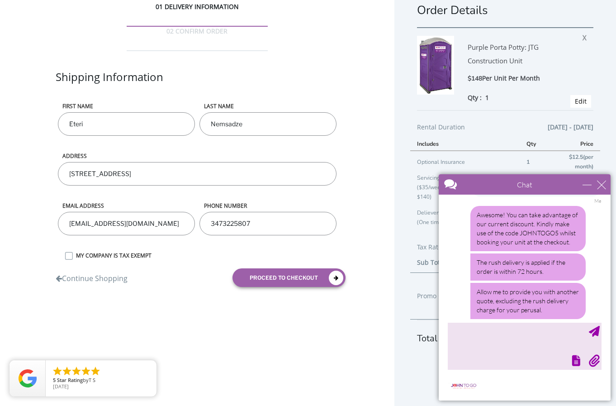
scroll to position [938, 0]
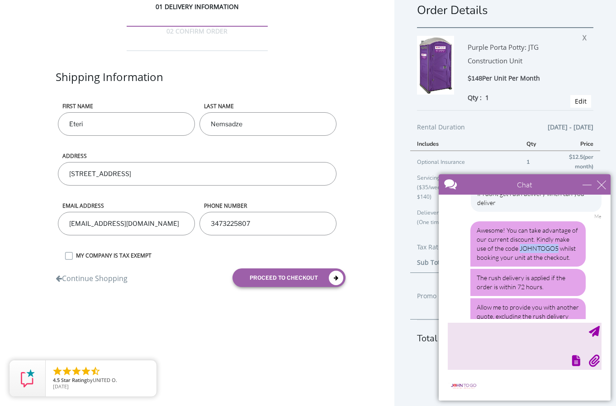
drag, startPoint x: 557, startPoint y: 238, endPoint x: 518, endPoint y: 239, distance: 38.9
click at [518, 239] on div "Awesome! You can take advantage of our current discount. Kindly make use of the…" at bounding box center [527, 243] width 115 height 45
copy div "JOHNTOGO5"
click at [425, 288] on div "Promo Code JOHNTOGO5 Invalid promo code. X" at bounding box center [505, 295] width 190 height 47
click at [411, 286] on div "Promo Code JOHNTOGO5 Invalid promo code. X" at bounding box center [505, 295] width 190 height 47
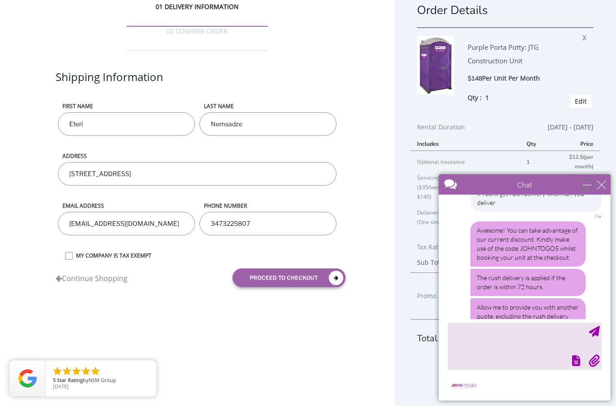
drag, startPoint x: 583, startPoint y: 184, endPoint x: 581, endPoint y: 176, distance: 8.8
click at [583, 184] on div "minimize" at bounding box center [586, 184] width 9 height 9
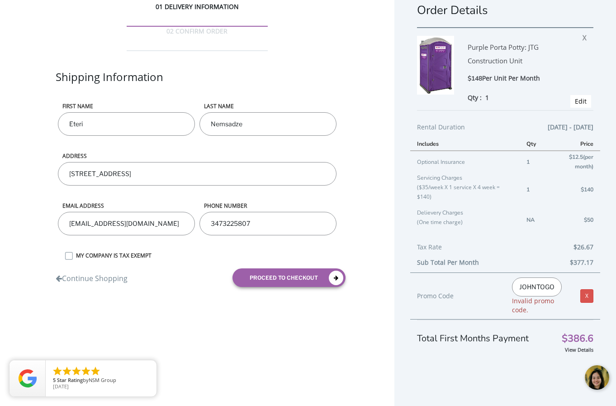
click at [526, 288] on input "JOHNTOGO5" at bounding box center [537, 286] width 50 height 19
click at [518, 287] on input "JOHNTOGO5" at bounding box center [537, 286] width 50 height 19
click at [542, 309] on div "JOHNTOGO5 Invalid promo code." at bounding box center [536, 295] width 63 height 37
click at [589, 375] on div at bounding box center [597, 377] width 27 height 27
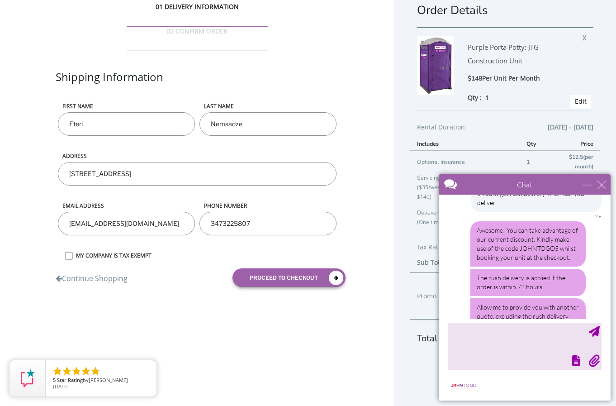
scroll to position [983, 0]
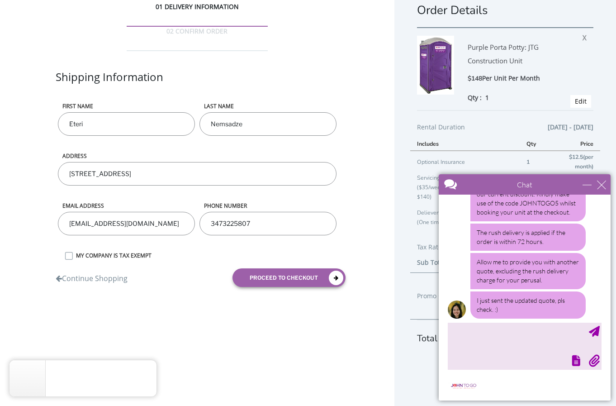
click at [487, 354] on div at bounding box center [524, 359] width 156 height 13
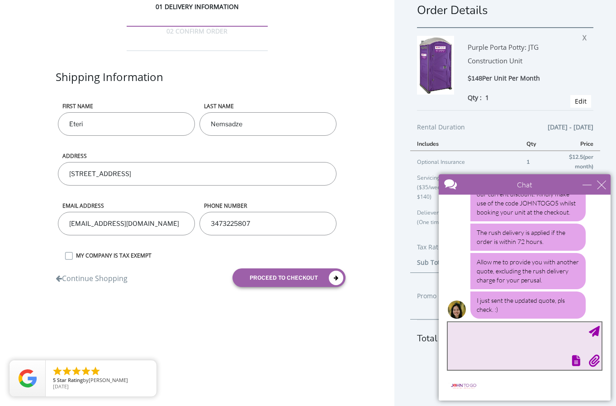
click at [473, 334] on textarea "type your message" at bounding box center [525, 345] width 154 height 47
type textarea "what about service"
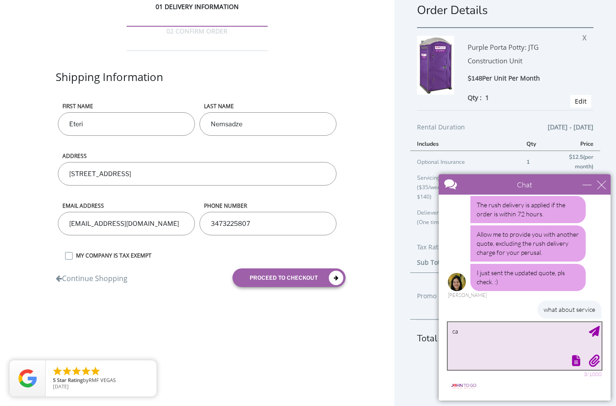
type textarea "c"
click at [454, 336] on textarea "I will need service probably" at bounding box center [525, 345] width 154 height 47
click at [511, 334] on textarea "I will need service probably" at bounding box center [525, 345] width 154 height 47
drag, startPoint x: 528, startPoint y: 330, endPoint x: 505, endPoint y: 332, distance: 22.6
click at [505, 332] on textarea "I will need service probably" at bounding box center [525, 345] width 154 height 47
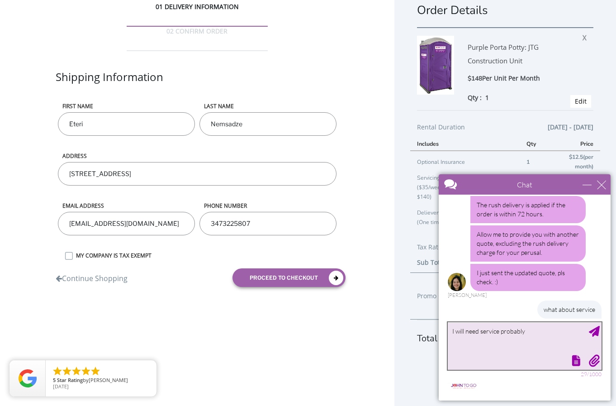
drag, startPoint x: 505, startPoint y: 332, endPoint x: 498, endPoint y: 344, distance: 13.6
click at [495, 344] on textarea "I will need service probably" at bounding box center [525, 345] width 154 height 47
click at [532, 332] on textarea "I will need service, probably" at bounding box center [525, 345] width 154 height 47
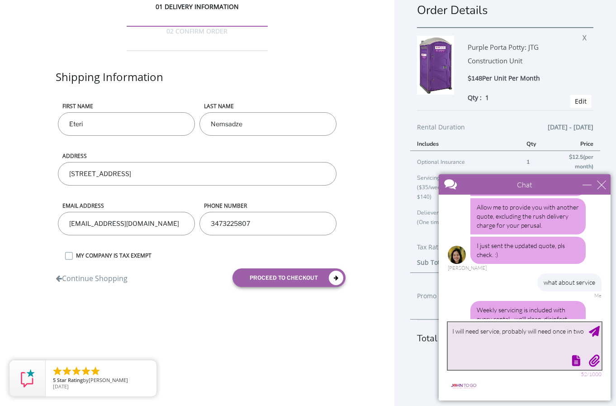
scroll to position [1065, 0]
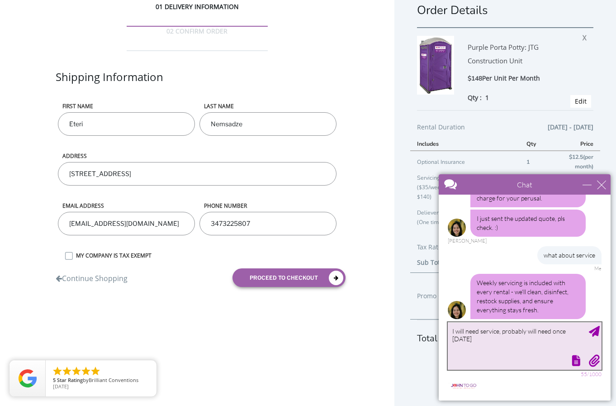
type textarea "I will need service, probably will need once [DATE]"
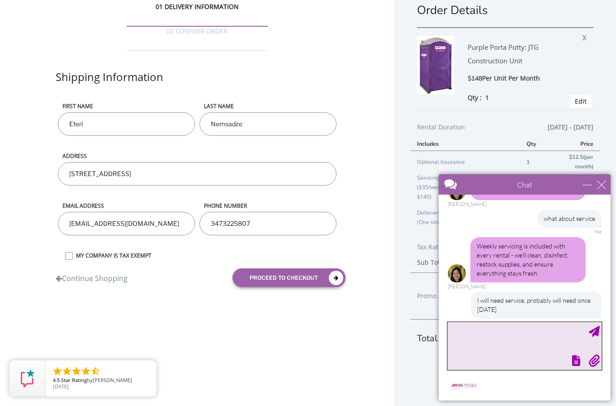
click at [528, 341] on textarea "type your message" at bounding box center [525, 345] width 154 height 47
type textarea "s"
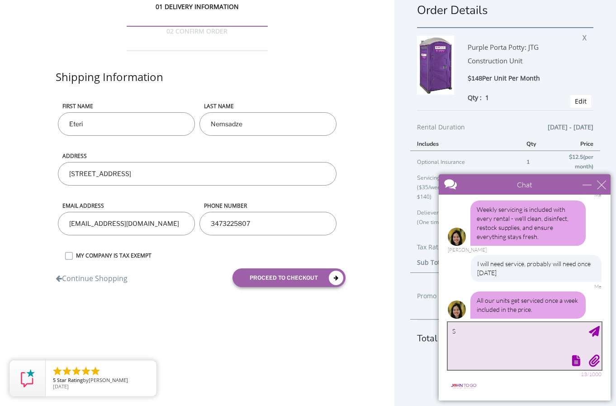
type textarea "S"
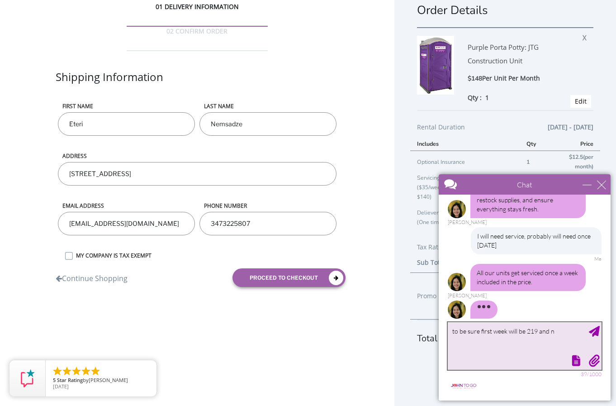
drag, startPoint x: 507, startPoint y: 334, endPoint x: 492, endPoint y: 332, distance: 14.6
click at [492, 332] on textarea "to be sure first week will be 219 and n" at bounding box center [525, 345] width 154 height 47
drag, startPoint x: 571, startPoint y: 333, endPoint x: 564, endPoint y: 334, distance: 6.8
click at [571, 333] on textarea "to be sure first month will be 219 and n" at bounding box center [525, 345] width 154 height 47
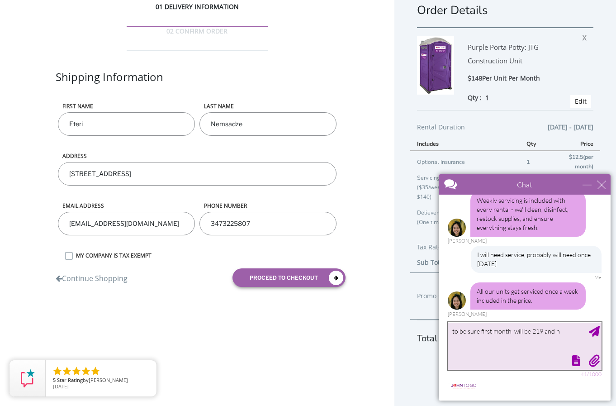
click at [527, 330] on textarea "to be sure first month will be 219 and n" at bounding box center [525, 345] width 154 height 47
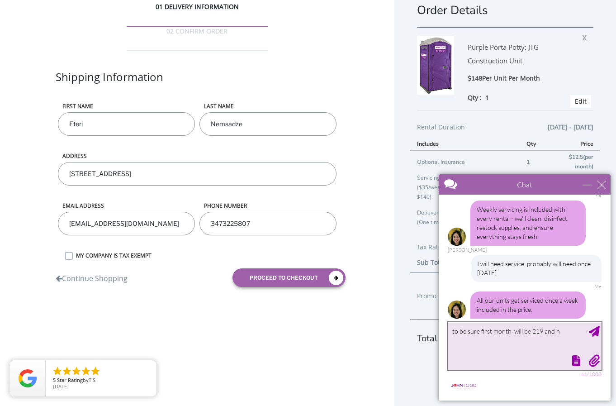
click at [532, 330] on textarea "to be sure first month will be 219 and n" at bounding box center [525, 345] width 154 height 47
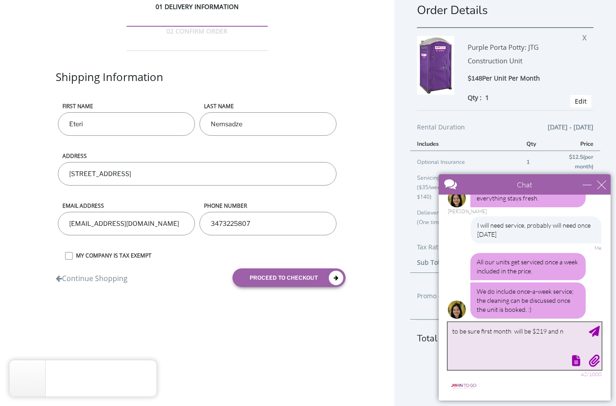
click at [573, 333] on textarea "to be sure first month will be $219 and n" at bounding box center [525, 345] width 154 height 47
click at [578, 329] on textarea "to be sure, the first month will be $219 and n" at bounding box center [525, 345] width 154 height 47
click at [472, 340] on textarea "to be sure, the first month will be $219 and after that" at bounding box center [525, 345] width 154 height 47
type textarea "to be sure, the first month will be $219 and after that 148?"
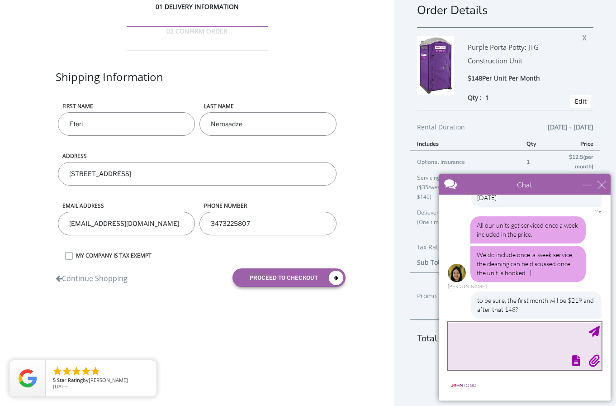
click at [480, 335] on textarea "type your message" at bounding box center [525, 345] width 154 height 47
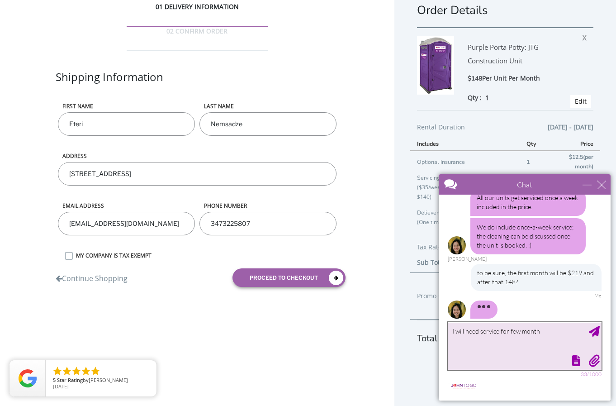
type textarea "I will need service for few month"
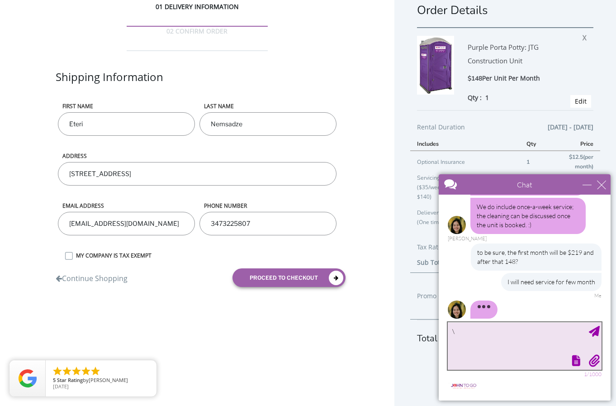
click at [469, 348] on textarea "\" at bounding box center [525, 345] width 154 height 47
type textarea "\"
click at [469, 343] on textarea "\" at bounding box center [525, 345] width 154 height 47
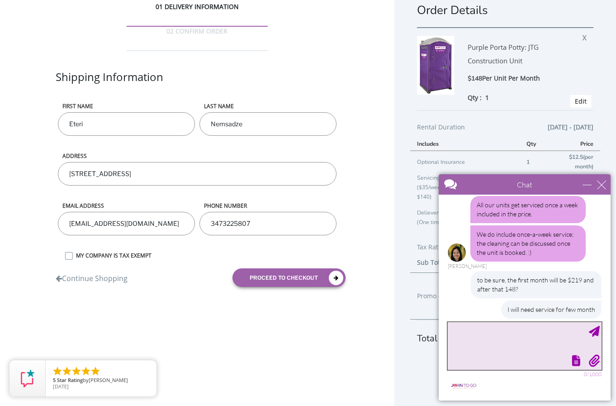
scroll to position [1297, 0]
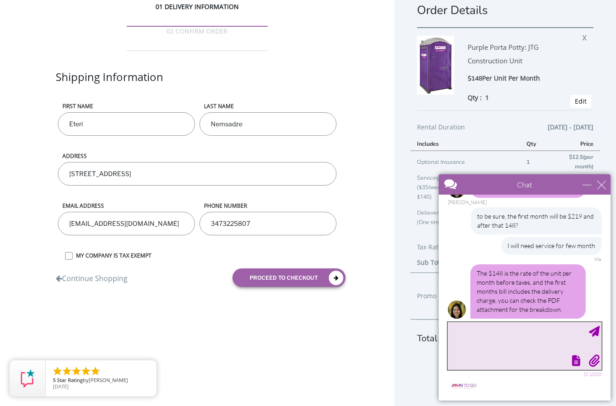
click at [481, 332] on textarea "type your message" at bounding box center [525, 345] width 154 height 47
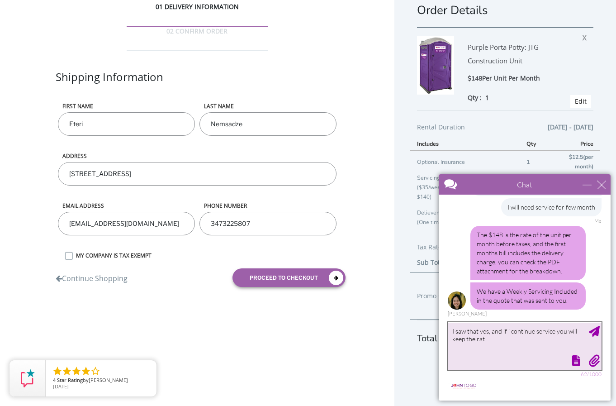
type textarea "I saw that yes, and if i continue service you will keep the rate"
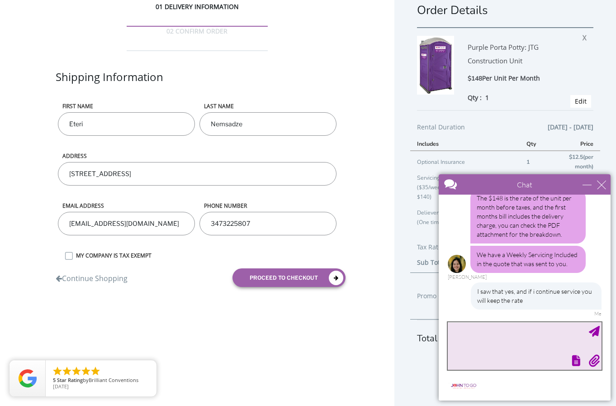
scroll to position [1399, 0]
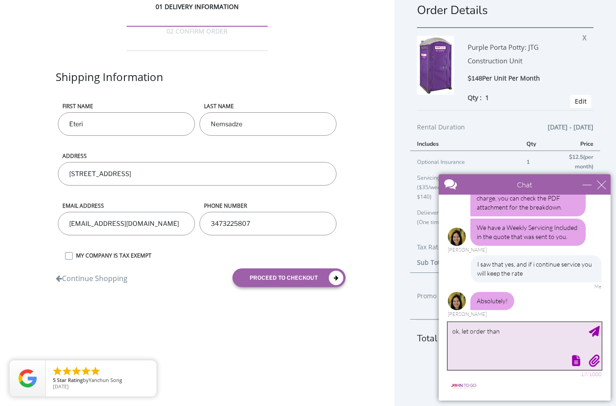
type textarea "ok, let order than"
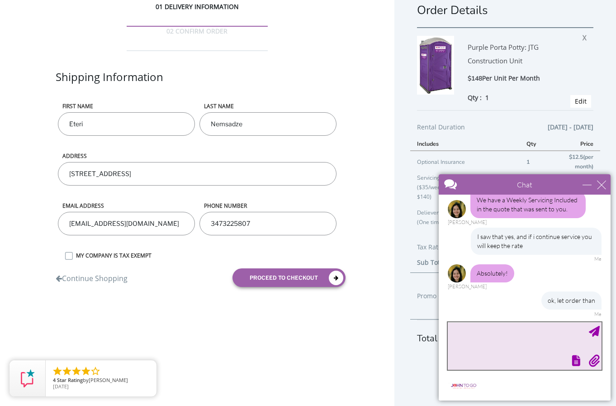
click at [495, 344] on textarea "type your message" at bounding box center [525, 345] width 154 height 47
type textarea "can i go through you or I have to do it online"
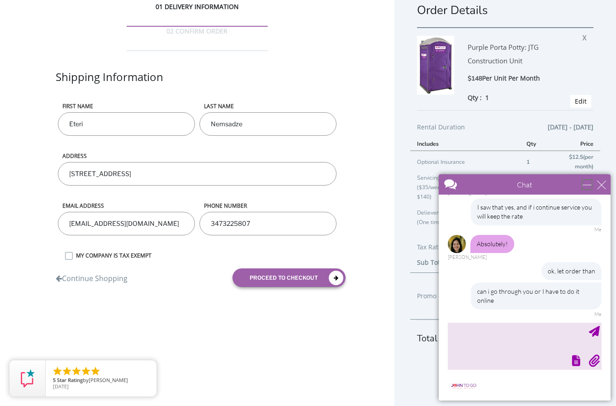
click at [584, 182] on div "minimize" at bounding box center [586, 184] width 9 height 9
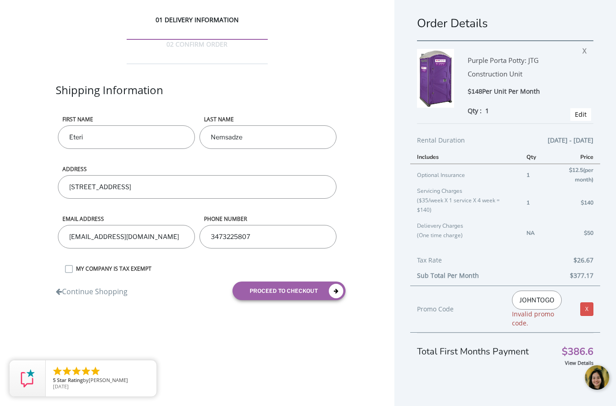
scroll to position [0, 0]
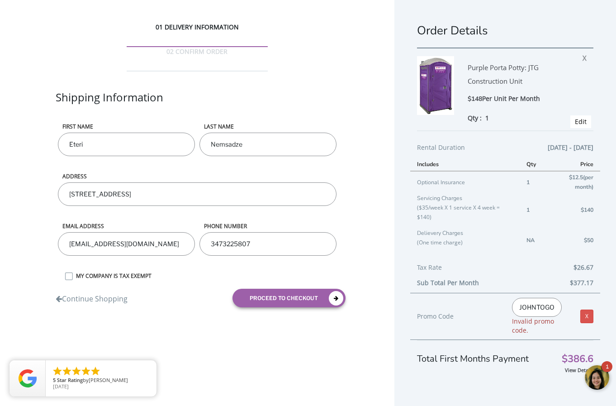
click at [601, 380] on div at bounding box center [597, 377] width 27 height 27
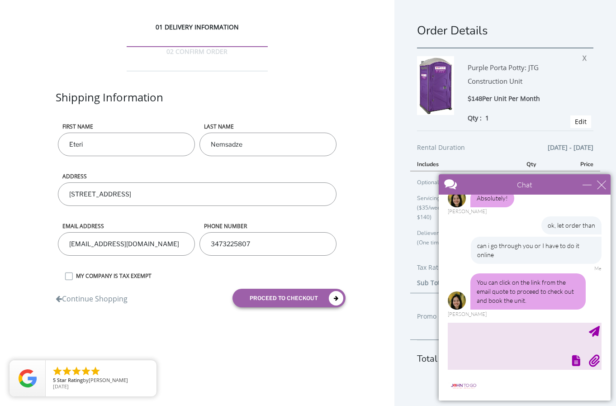
scroll to position [20, 0]
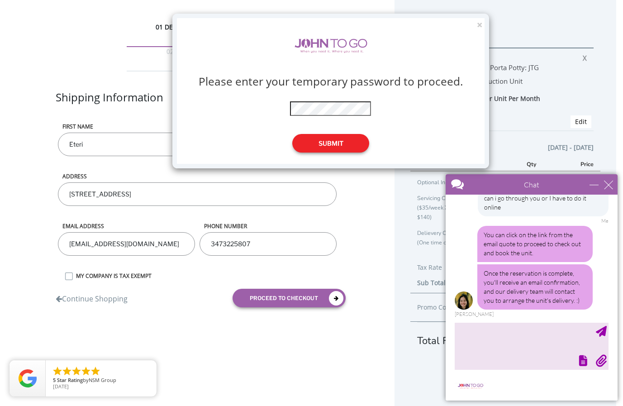
scroll to position [1577, 0]
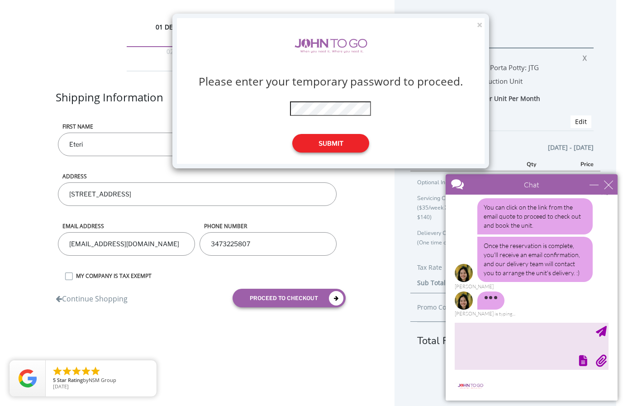
click at [331, 142] on button "Submit" at bounding box center [330, 143] width 77 height 19
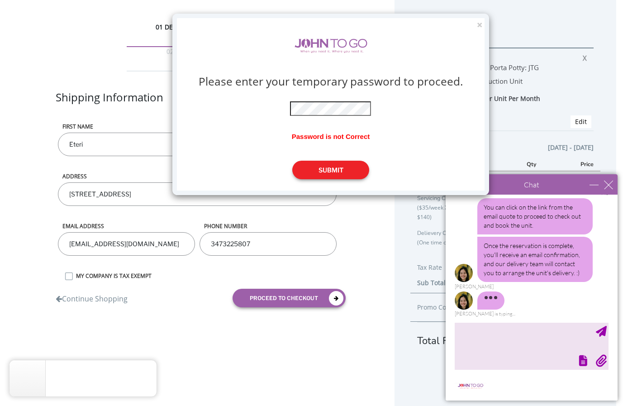
click at [328, 167] on button "Submit" at bounding box center [330, 169] width 77 height 19
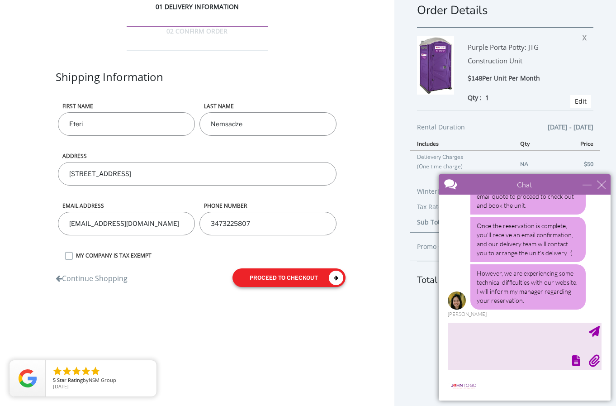
scroll to position [1624, 0]
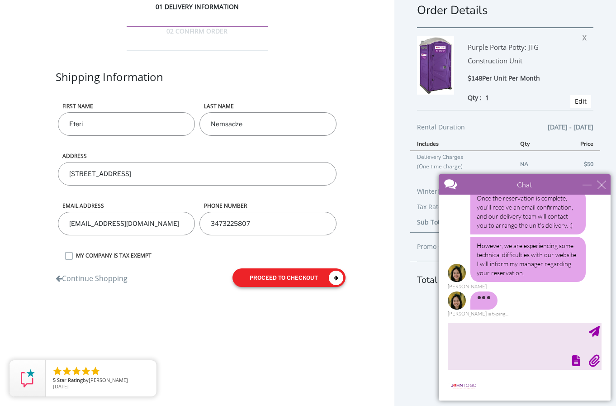
click at [279, 268] on button "proceed to checkout" at bounding box center [288, 277] width 113 height 19
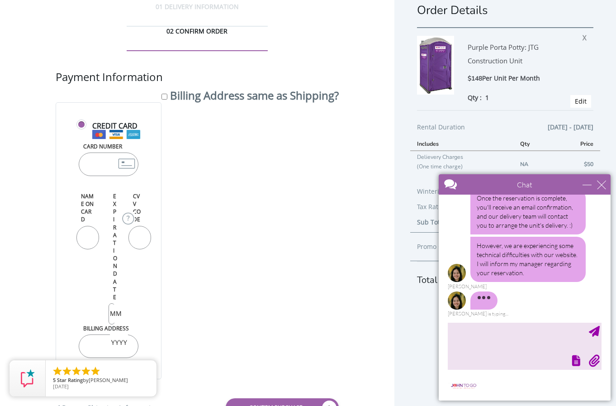
click at [104, 152] on input "Card Number" at bounding box center [109, 164] width 60 height 24
click at [96, 152] on input "Card Number" at bounding box center [109, 164] width 60 height 24
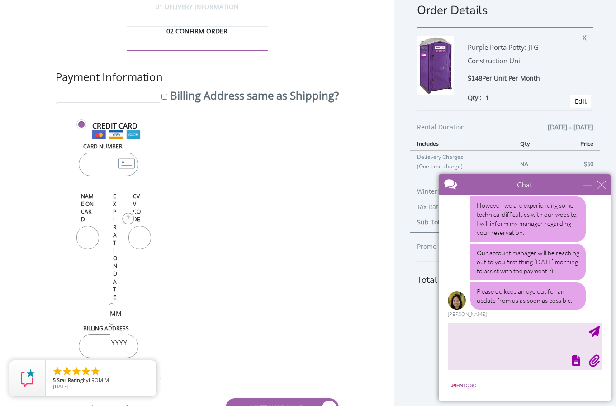
scroll to position [1694, 0]
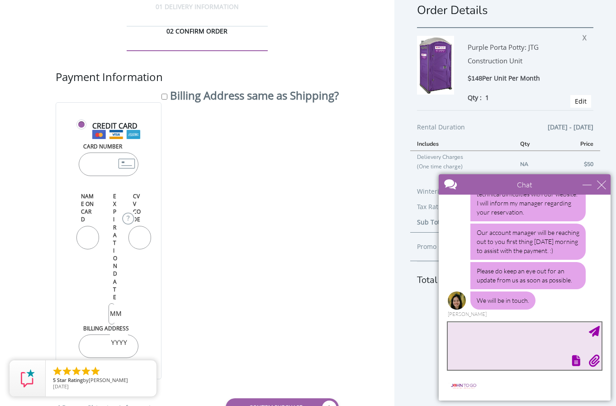
click at [487, 345] on textarea "type your message" at bounding box center [525, 345] width 154 height 47
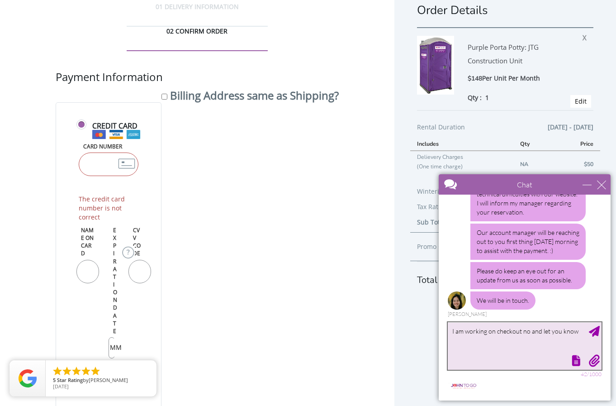
type textarea "I am working on checkout no and let you know"
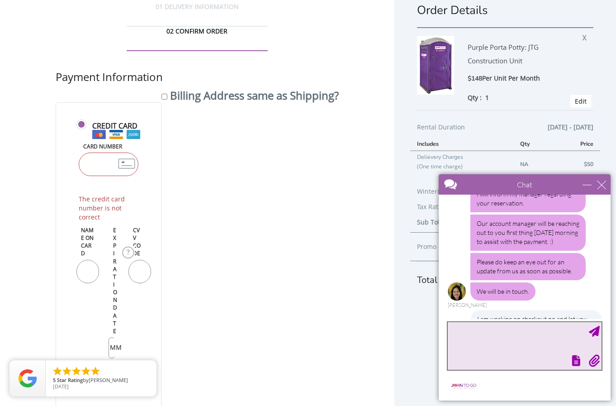
scroll to position [1731, 0]
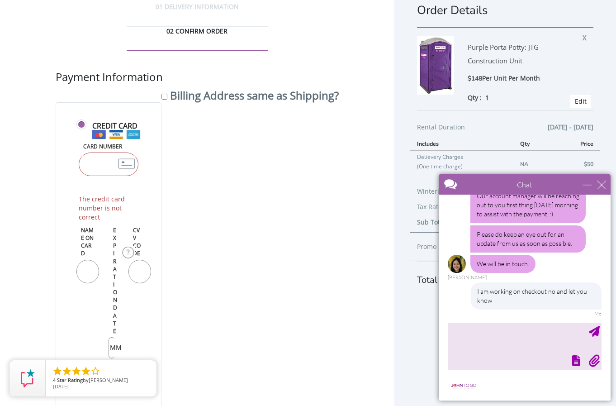
click at [587, 190] on div "Chat" at bounding box center [525, 184] width 172 height 20
click at [587, 184] on div "minimize" at bounding box center [586, 184] width 9 height 9
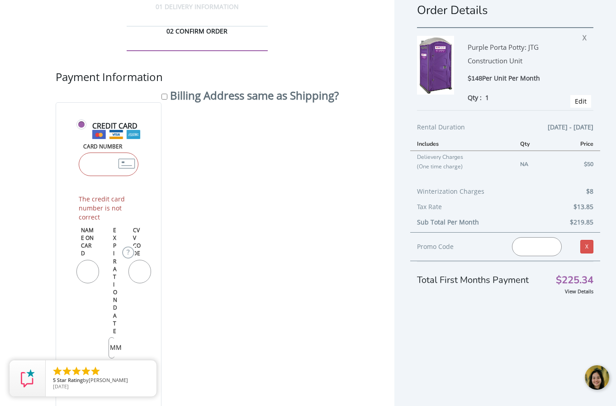
click at [104, 152] on input "Card Number" at bounding box center [109, 164] width 60 height 24
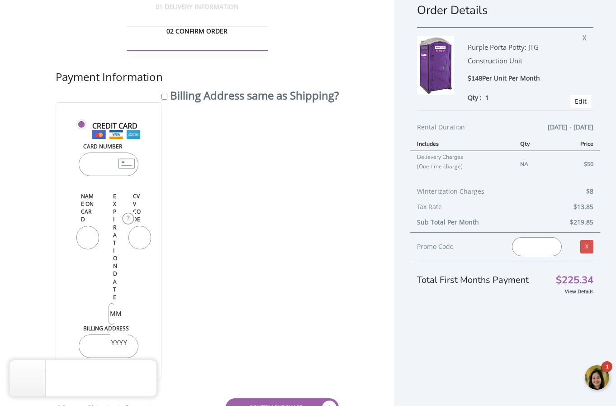
type input "[CREDIT_CARD_NUMBER]"
click at [336, 250] on form "Credit Card Card Number [CREDIT_CARD_NUMBER] Name on Card Expiration Date / CVV…" at bounding box center [197, 262] width 283 height 321
click at [85, 226] on input "Name on Card" at bounding box center [87, 238] width 23 height 24
click at [82, 226] on input "Name on Card" at bounding box center [87, 238] width 23 height 24
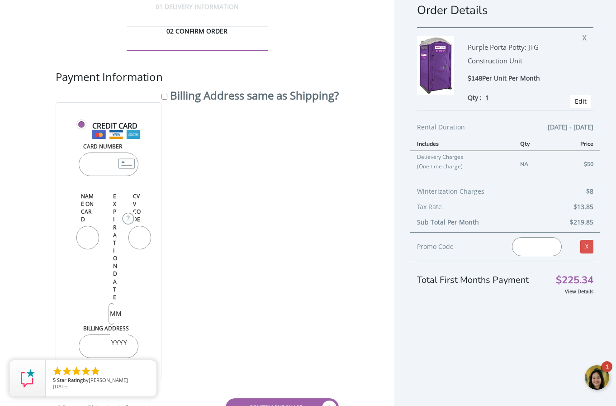
click at [259, 209] on form "Credit Card Card Number [CREDIT_CARD_NUMBER] Name on Card Expiration Date / CVV…" at bounding box center [197, 262] width 283 height 321
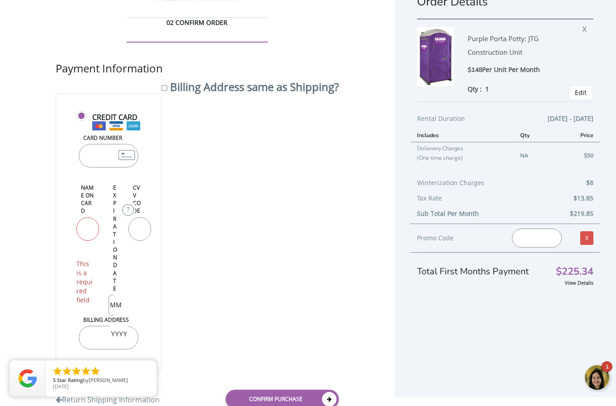
scroll to position [36, 0]
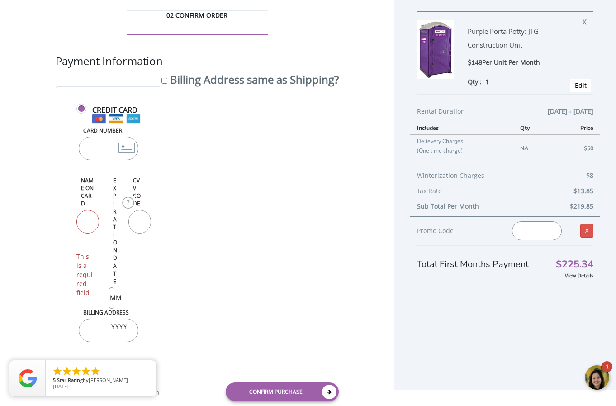
click at [110, 317] on input "text" at bounding box center [119, 326] width 18 height 18
click at [142, 210] on input "CVV Code" at bounding box center [139, 222] width 23 height 24
click at [291, 178] on form "Credit Card Card Number [CREDIT_CARD_NUMBER] Name on Card This is a required fi…" at bounding box center [197, 246] width 283 height 321
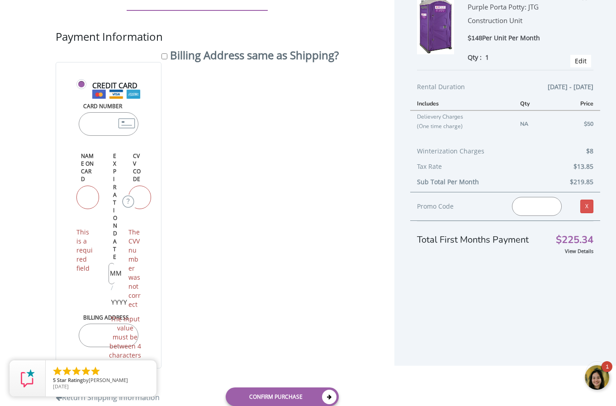
scroll to position [73, 0]
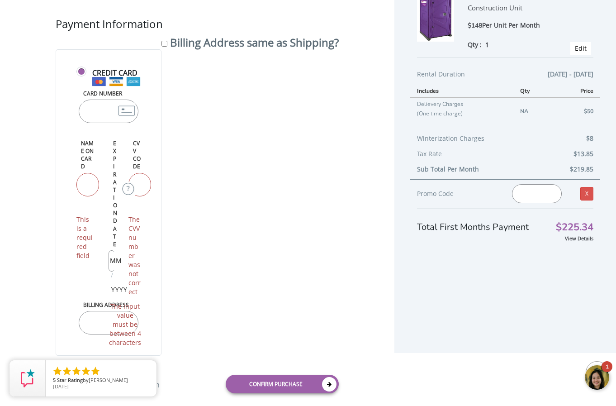
click at [599, 377] on div at bounding box center [597, 377] width 27 height 27
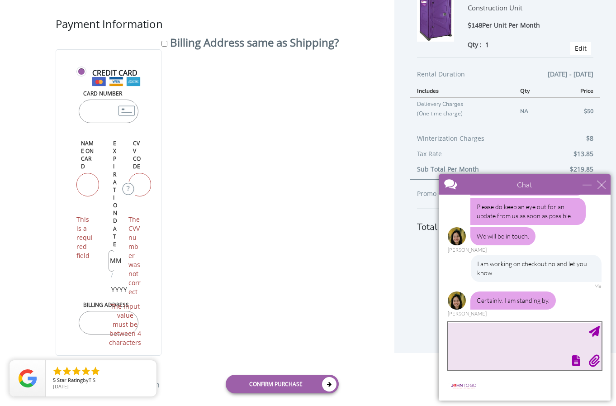
click at [480, 335] on textarea "type your message" at bounding box center [525, 345] width 154 height 47
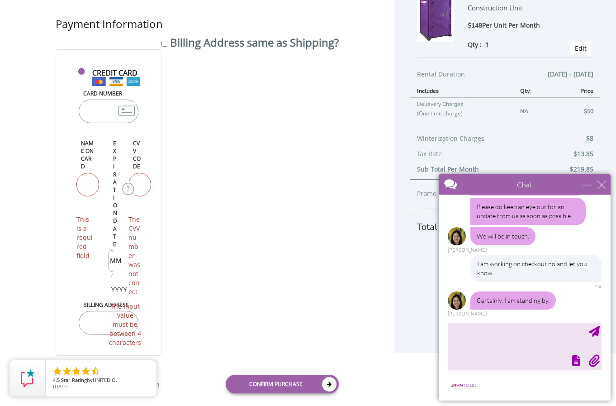
click at [87, 173] on input "Name on Card" at bounding box center [87, 185] width 23 height 24
click at [245, 134] on form "Credit Card Card Number [CREDIT_CARD_NUMBER] Name on Card This is a required fi…" at bounding box center [197, 224] width 283 height 350
click at [97, 311] on input "Billing Address" at bounding box center [109, 323] width 60 height 24
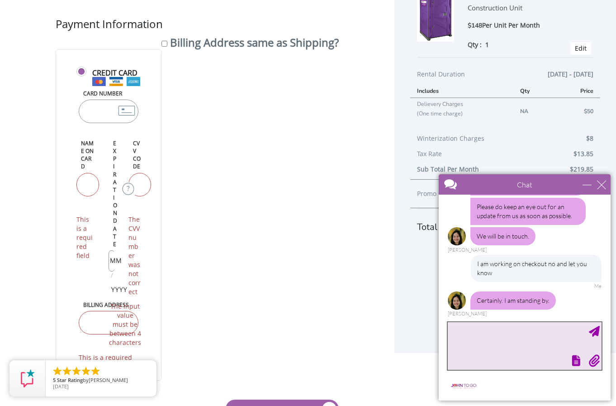
click at [504, 342] on textarea "type your message" at bounding box center [525, 345] width 154 height 47
click at [96, 311] on input "Billing Address" at bounding box center [109, 323] width 60 height 24
click at [251, 302] on form "Credit Card Card Number [CREDIT_CARD_NUMBER] Name on Card This is a required fi…" at bounding box center [197, 236] width 283 height 375
click at [92, 173] on input "Name on Card" at bounding box center [87, 185] width 23 height 24
drag, startPoint x: 270, startPoint y: 178, endPoint x: 277, endPoint y: 189, distance: 13.0
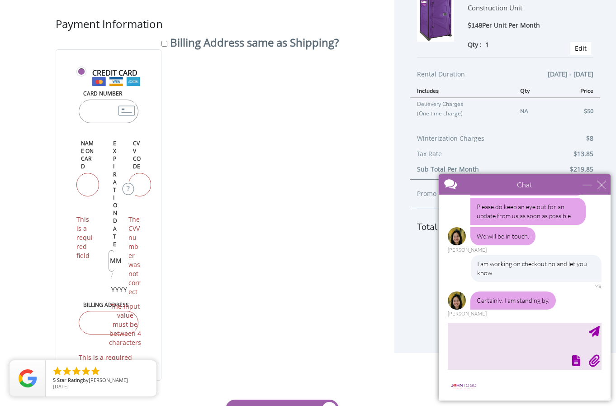
click at [270, 180] on form "Credit Card Card Number [CREDIT_CARD_NUMBER] Name on Card This is a required fi…" at bounding box center [197, 236] width 283 height 375
click at [465, 341] on textarea "type your message" at bounding box center [525, 345] width 154 height 47
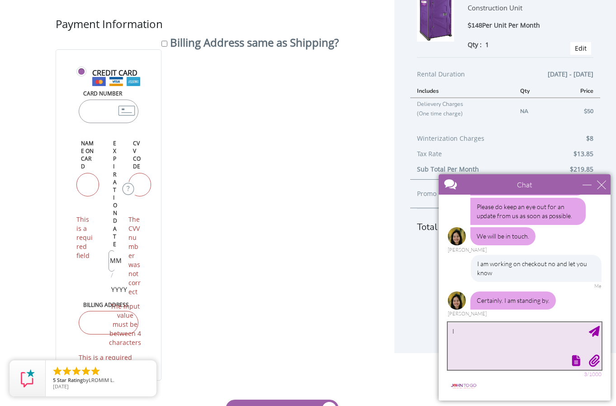
type textarea "I"
click at [491, 334] on textarea "I can not see credit card window" at bounding box center [525, 345] width 154 height 47
click at [485, 331] on textarea "I can not see the credit card window" at bounding box center [525, 345] width 154 height 47
click at [528, 333] on textarea "the credit card window" at bounding box center [525, 345] width 154 height 47
type textarea "the credit card window is not correct some issues there"
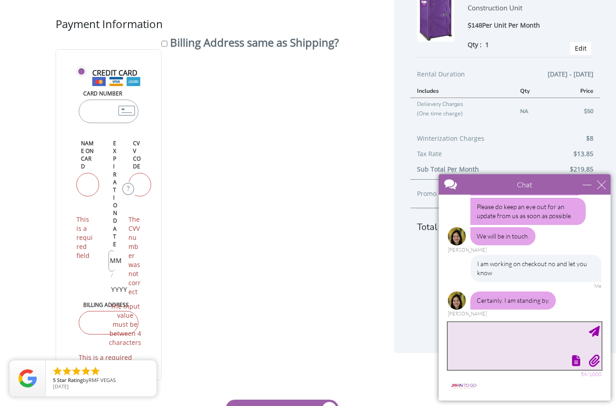
scroll to position [1794, 0]
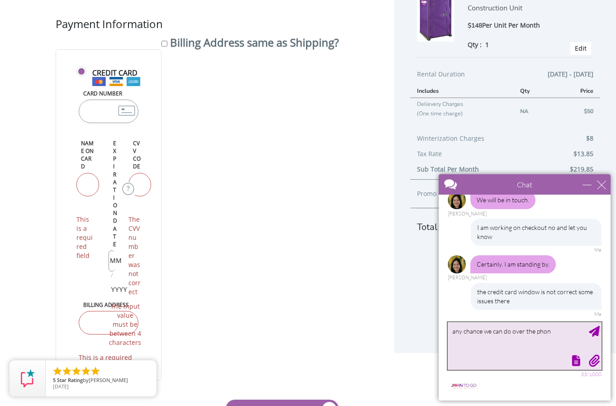
type textarea "any chance we can do over the phone"
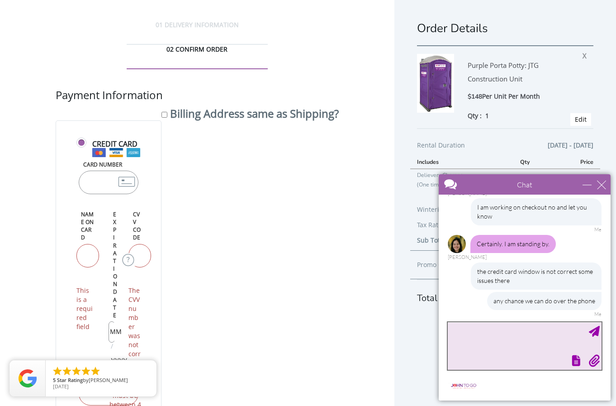
scroll to position [0, 0]
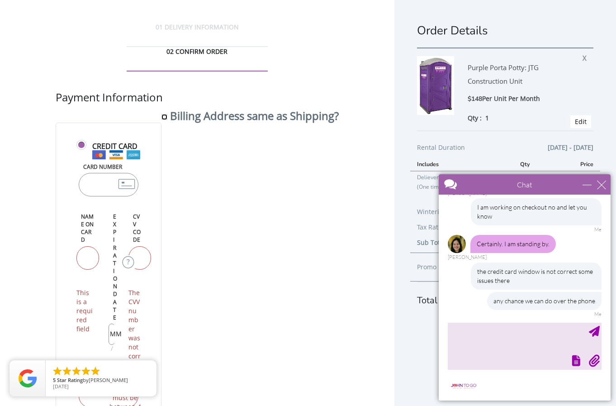
drag, startPoint x: 164, startPoint y: 92, endPoint x: 168, endPoint y: 100, distance: 9.5
click at [164, 114] on input "Billing Address same as Shipping?" at bounding box center [164, 117] width 6 height 6
checkbox input "true"
type input "[STREET_ADDRESS]"
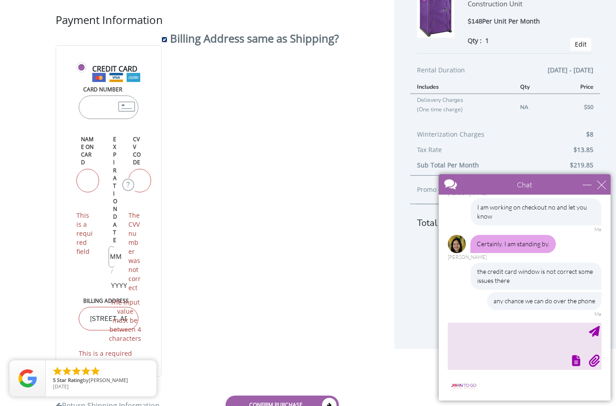
scroll to position [98, 0]
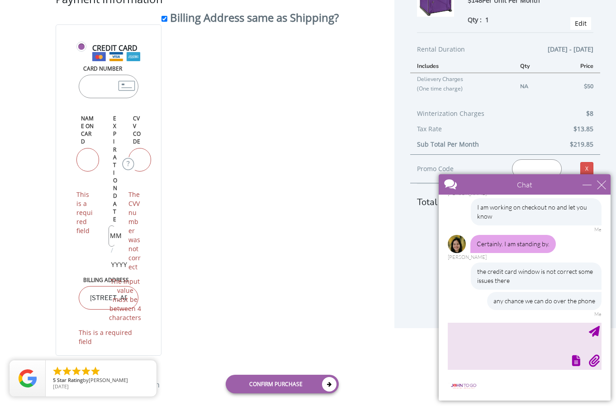
click at [86, 148] on input "Name on Card" at bounding box center [87, 160] width 23 height 24
click at [237, 157] on form "Credit Card Card Number [CREDIT_CARD_NUMBER] Name on Card This is a required fi…" at bounding box center [197, 211] width 283 height 375
click at [137, 148] on input "CVV Code" at bounding box center [139, 160] width 23 height 24
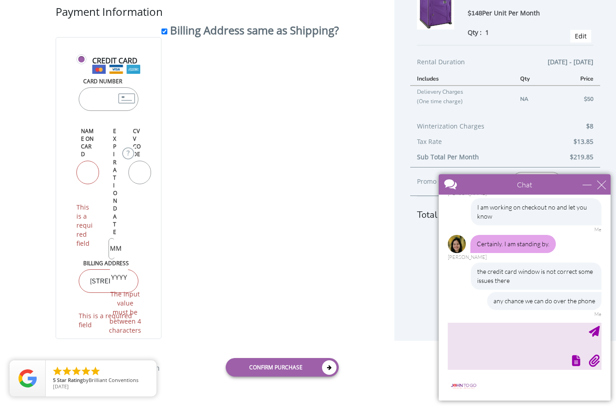
scroll to position [61, 0]
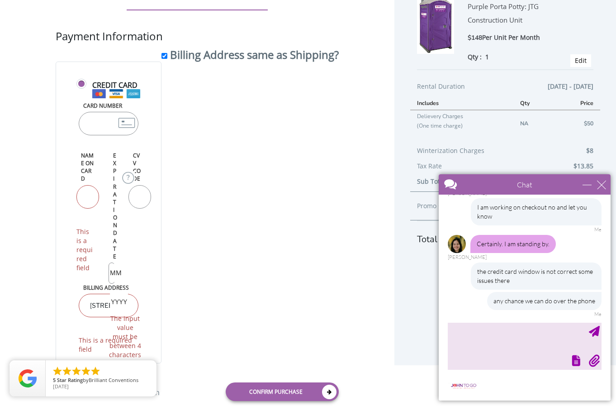
click at [143, 185] on input "731" at bounding box center [139, 197] width 23 height 24
type input "731"
click at [234, 154] on form "Credit Card Card Number [CREDIT_CARD_NUMBER] Name on Card This is a required fi…" at bounding box center [197, 234] width 283 height 346
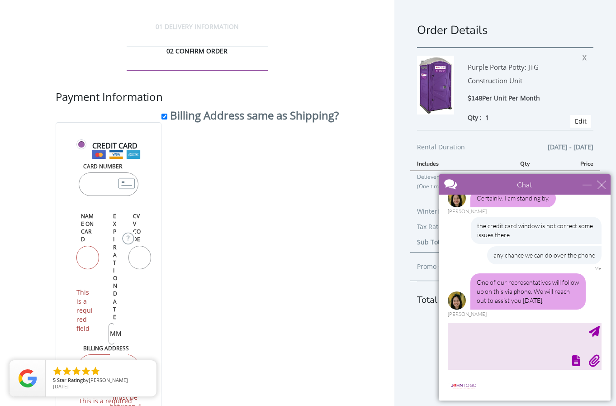
scroll to position [0, 0]
click at [506, 336] on textarea "type your message" at bounding box center [525, 345] width 154 height 47
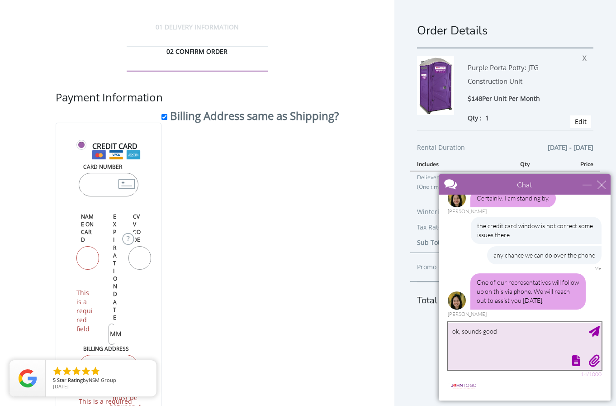
type textarea "ok, sounds good"
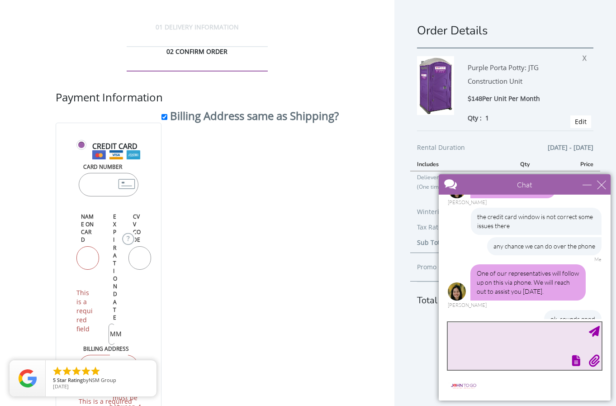
scroll to position [1888, 0]
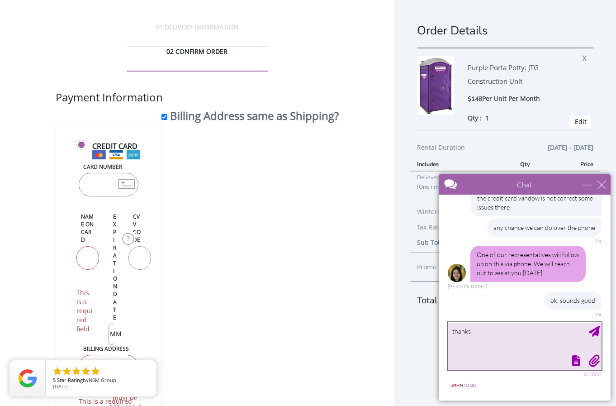
type textarea "thanks"
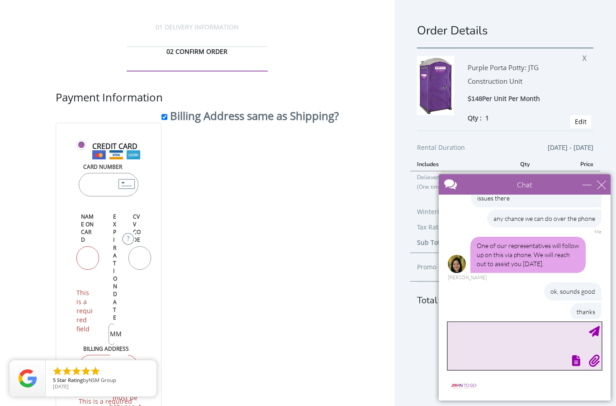
scroll to position [1908, 0]
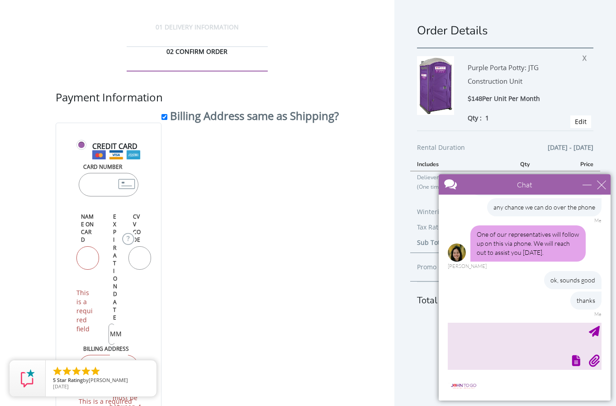
click at [292, 201] on form "Credit Card Card Number [CREDIT_CARD_NUMBER] Name on Card This is a required fi…" at bounding box center [197, 296] width 283 height 346
